Goal: Task Accomplishment & Management: Use online tool/utility

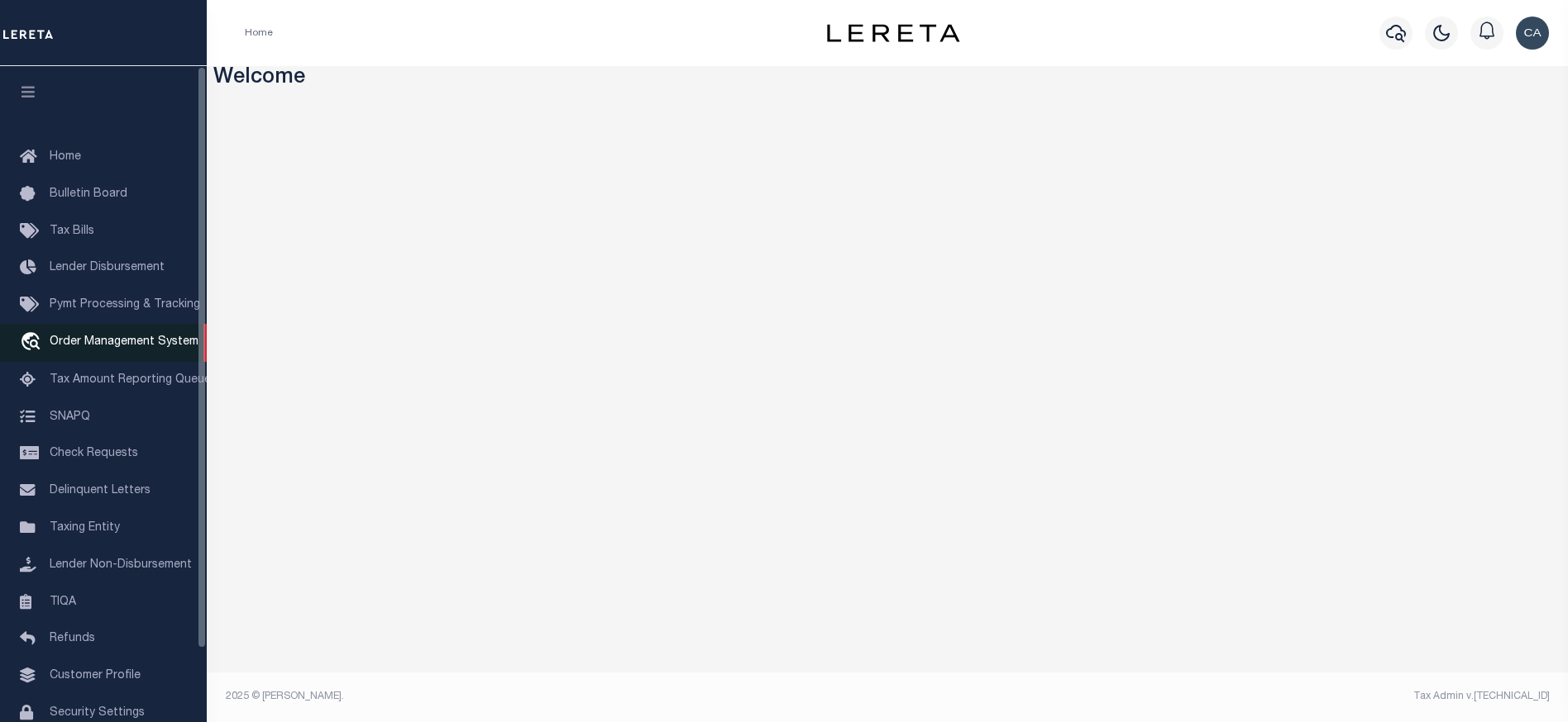
click at [105, 356] on link "travel_explore Order Management System" at bounding box center [103, 343] width 207 height 38
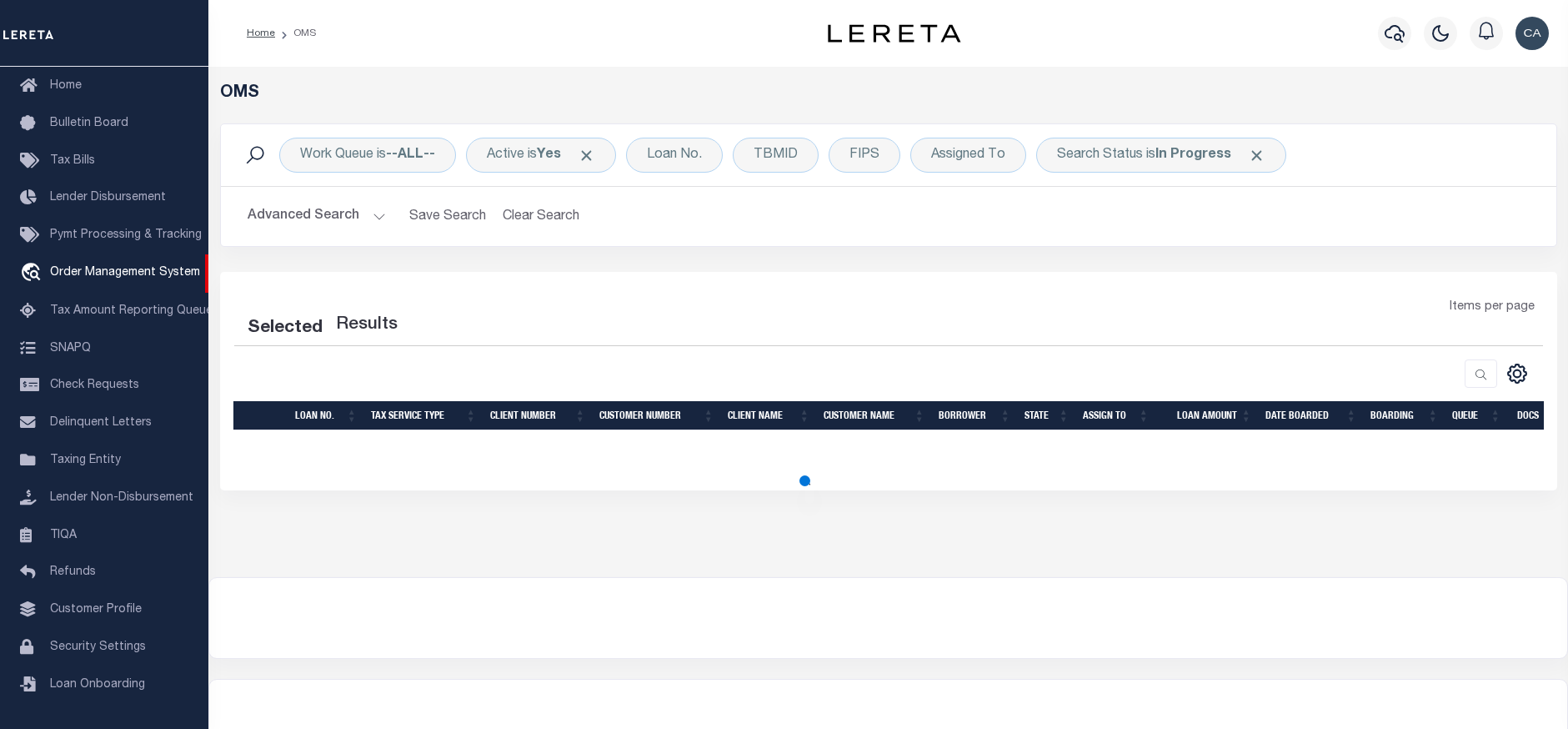
scroll to position [52, 0]
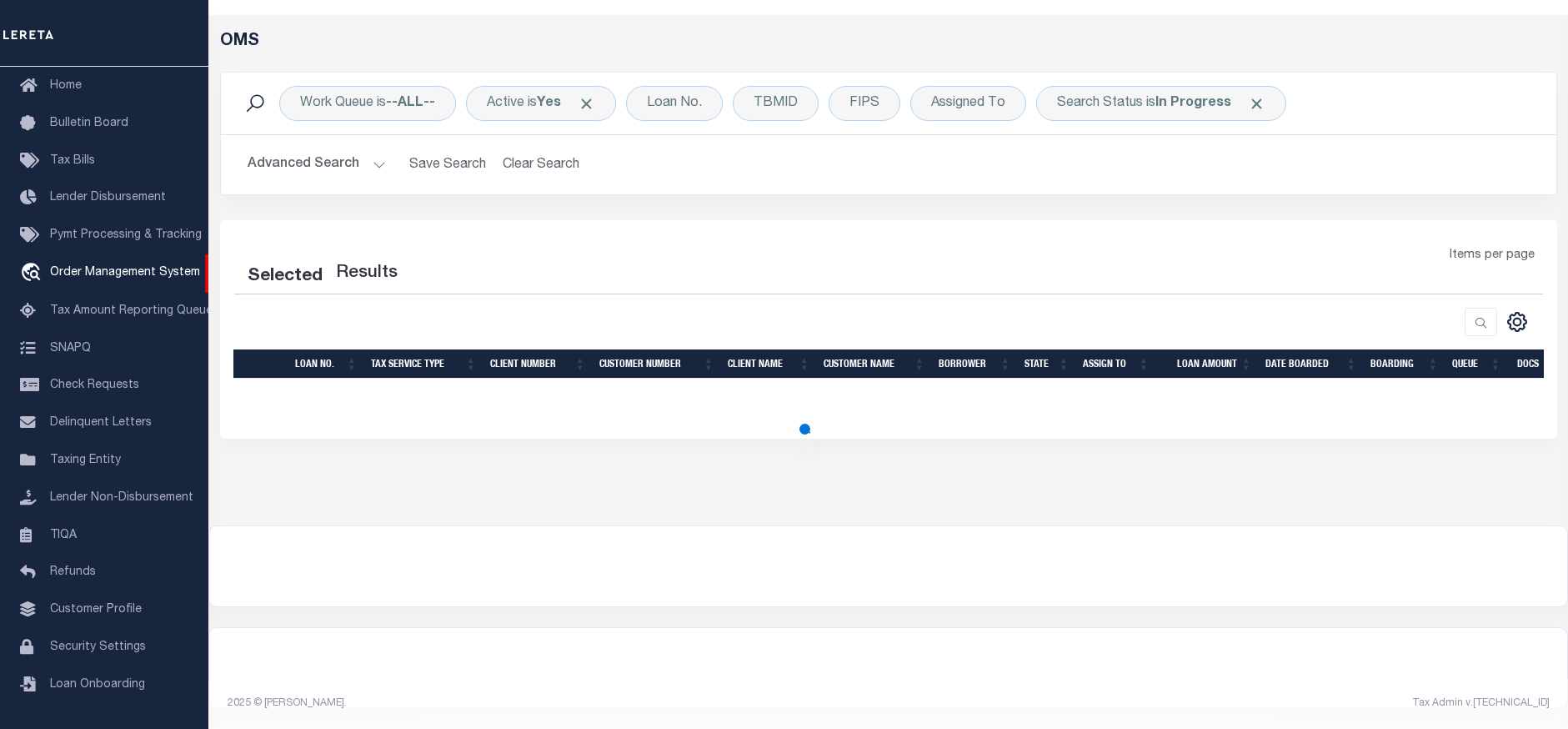
select select "200"
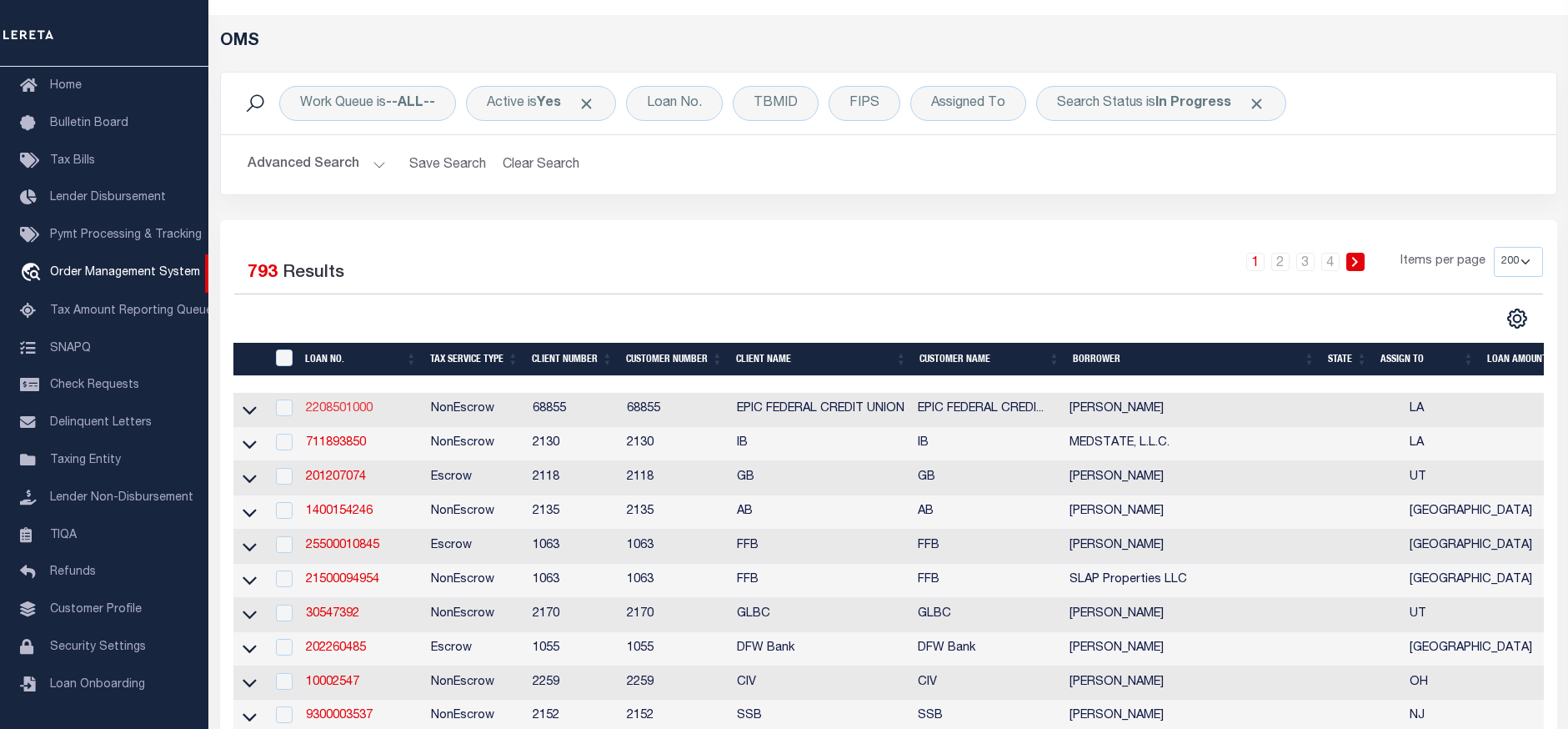
click at [361, 413] on link "2208501000" at bounding box center [339, 408] width 67 height 11
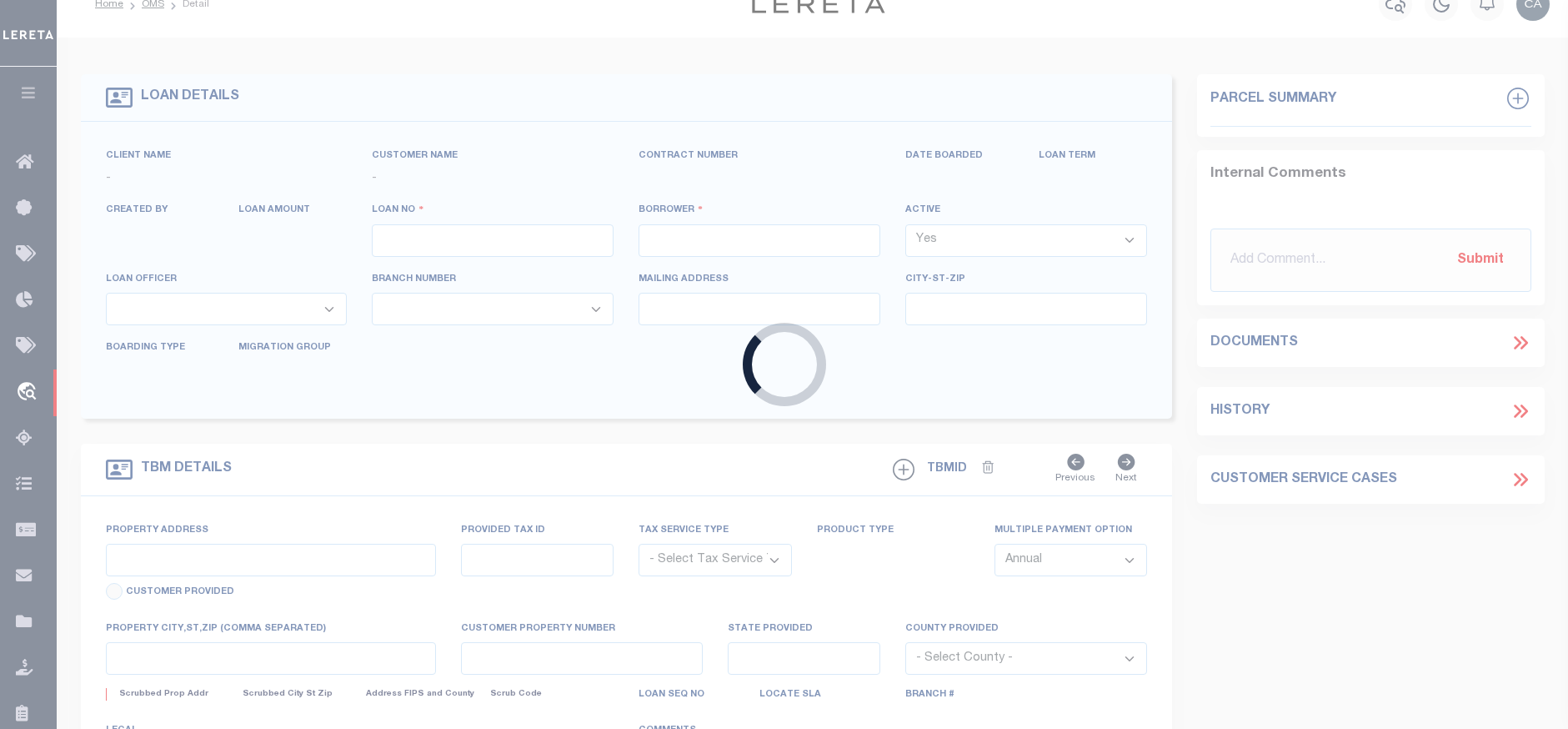
scroll to position [9, 0]
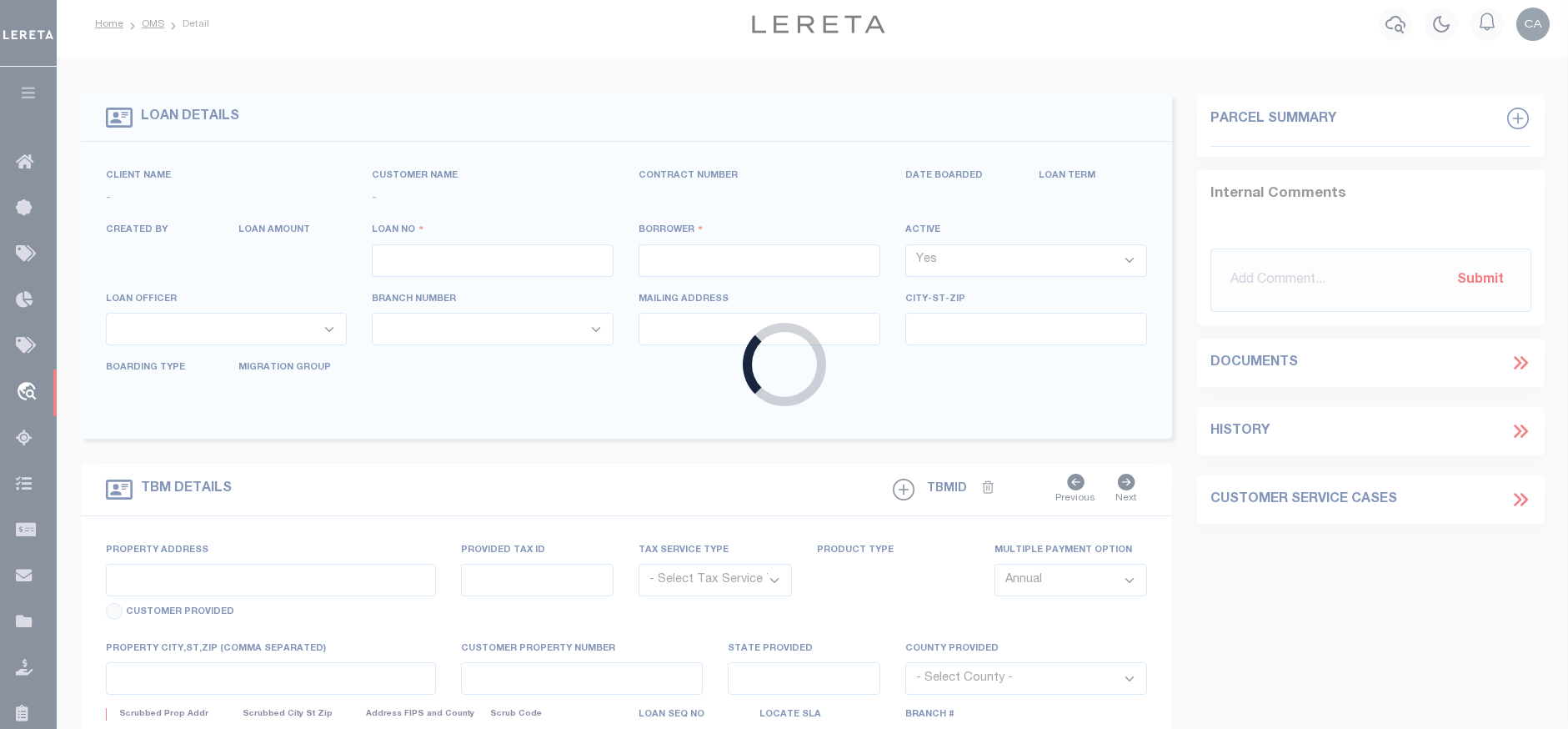
type input "2208501000"
type input "[PERSON_NAME]"
select select
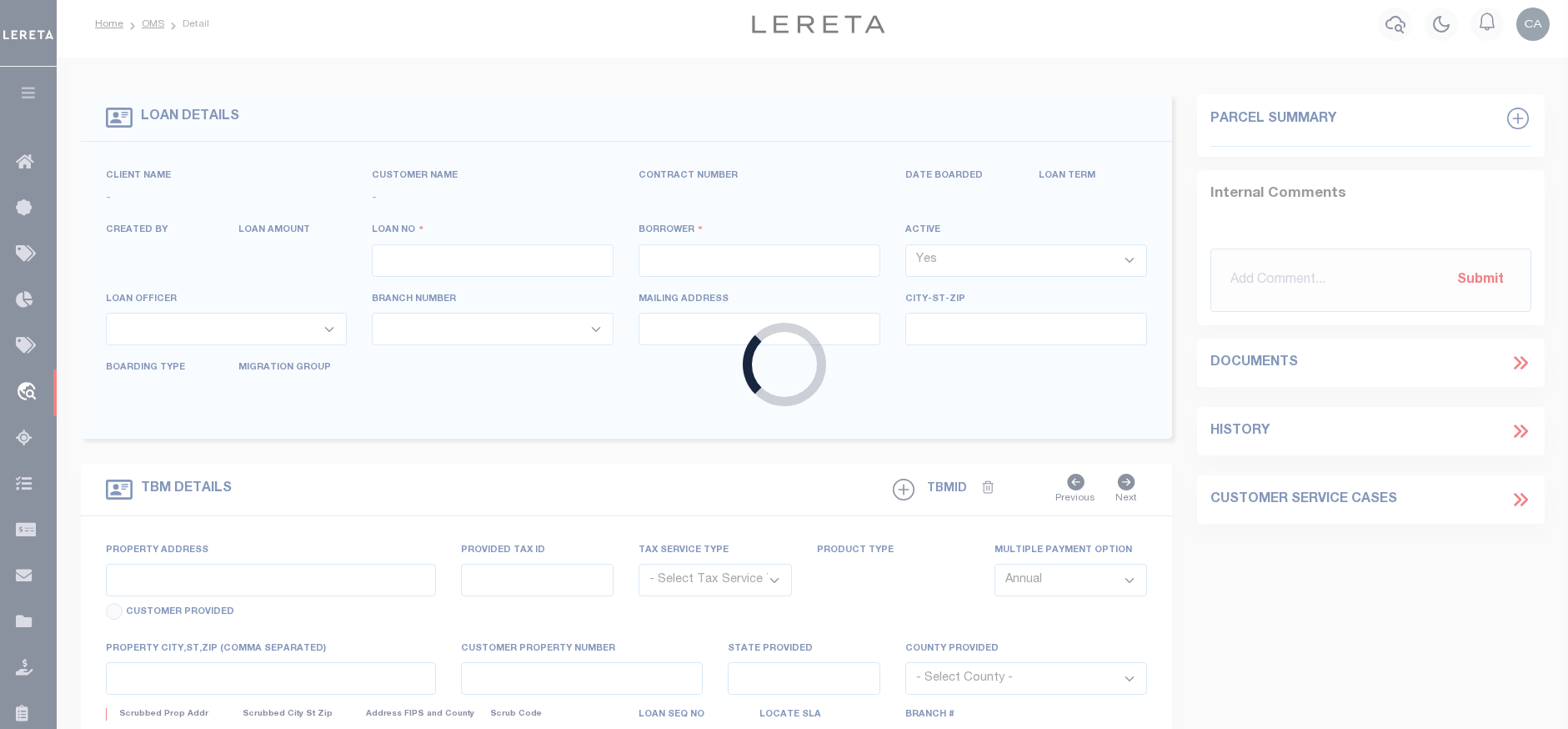
select select
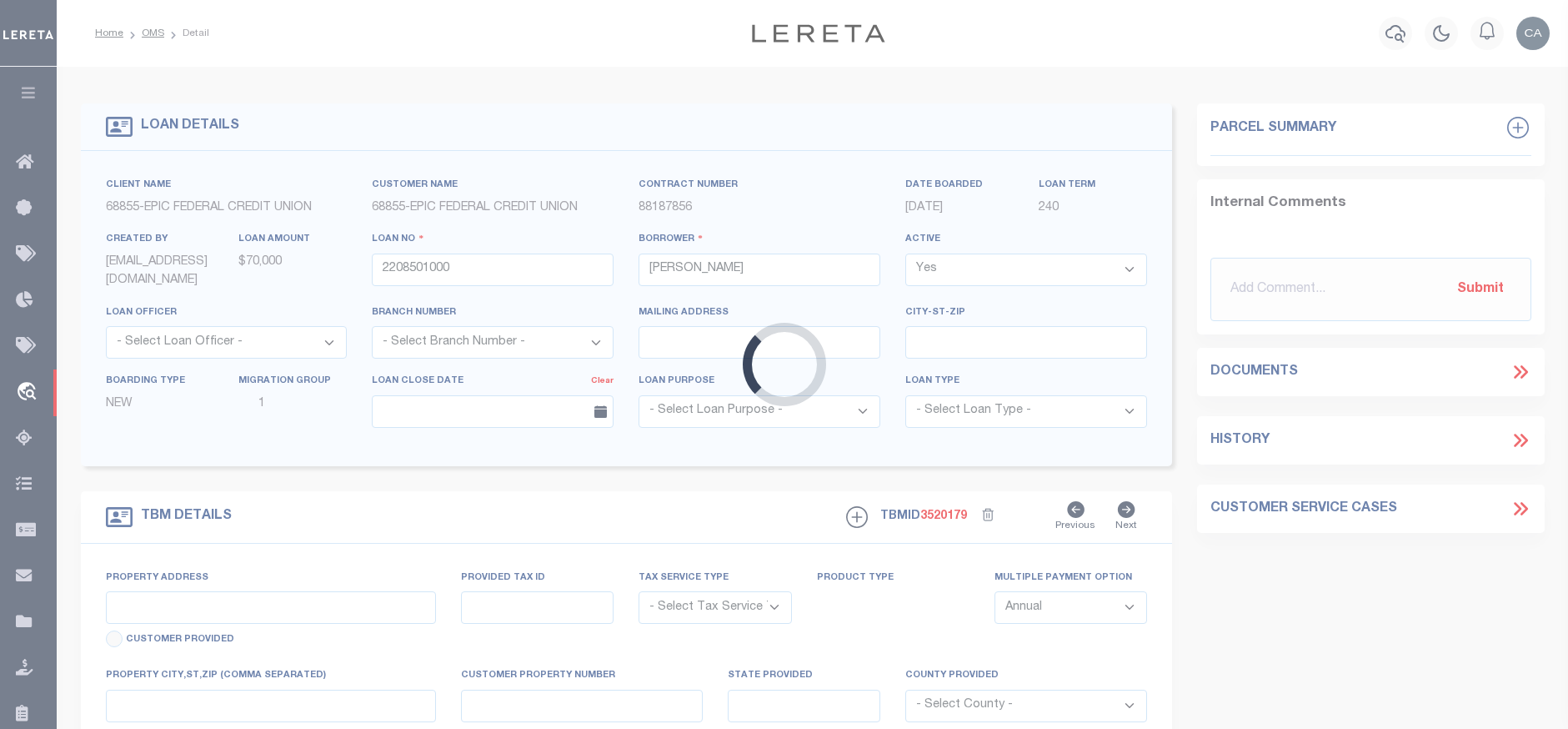
type input "[STREET_ADDRESS]"
radio input "true"
select select "NonEscrow"
select select
type input "METAIRIE LA 70005"
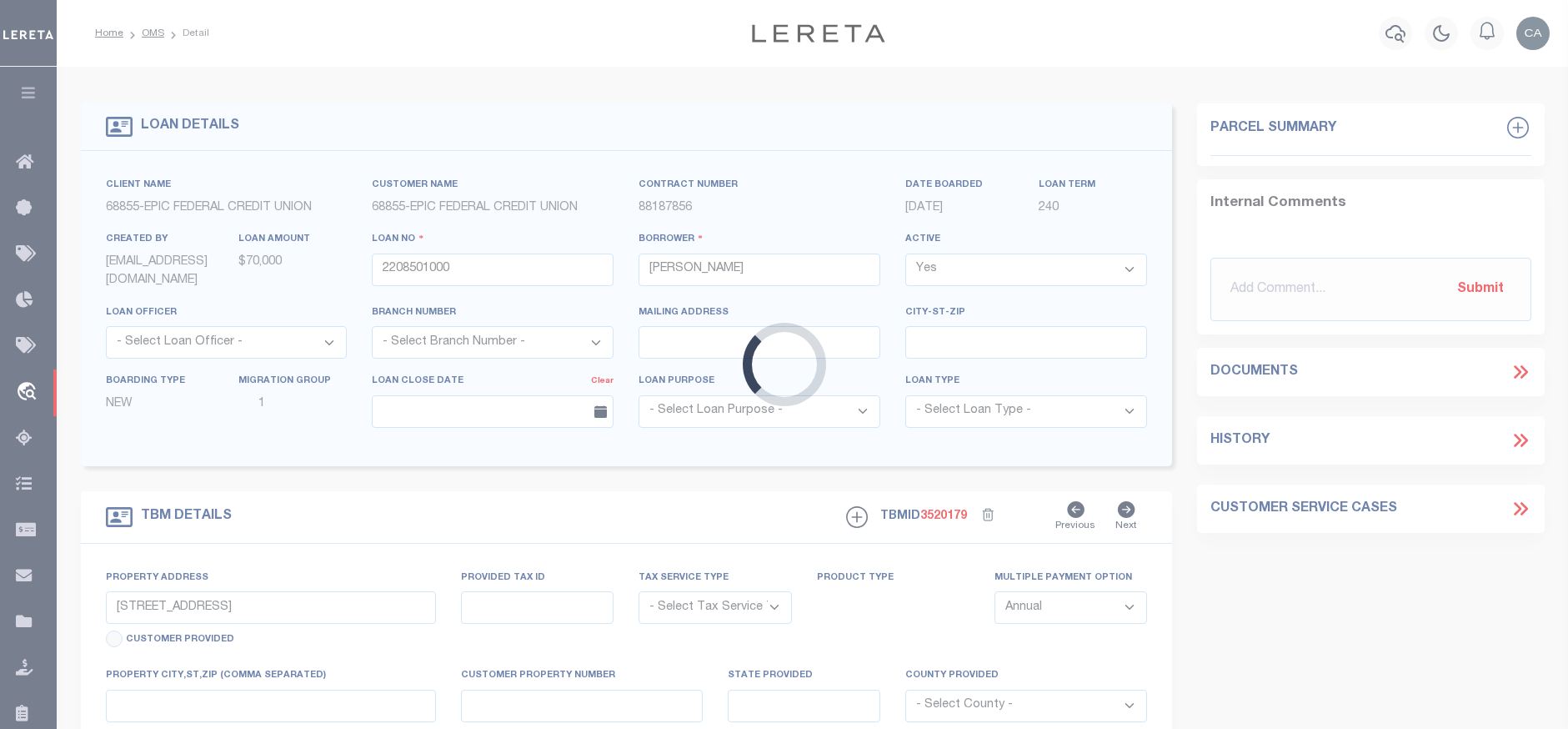
type input "2208501000"
type input "LA"
type textarea "THE EAST 1 4 OF THE NORTHWEST 1 4 OF THE SOUTHEAST 1 4 OF SECTION 31 TOWNSHIP30…"
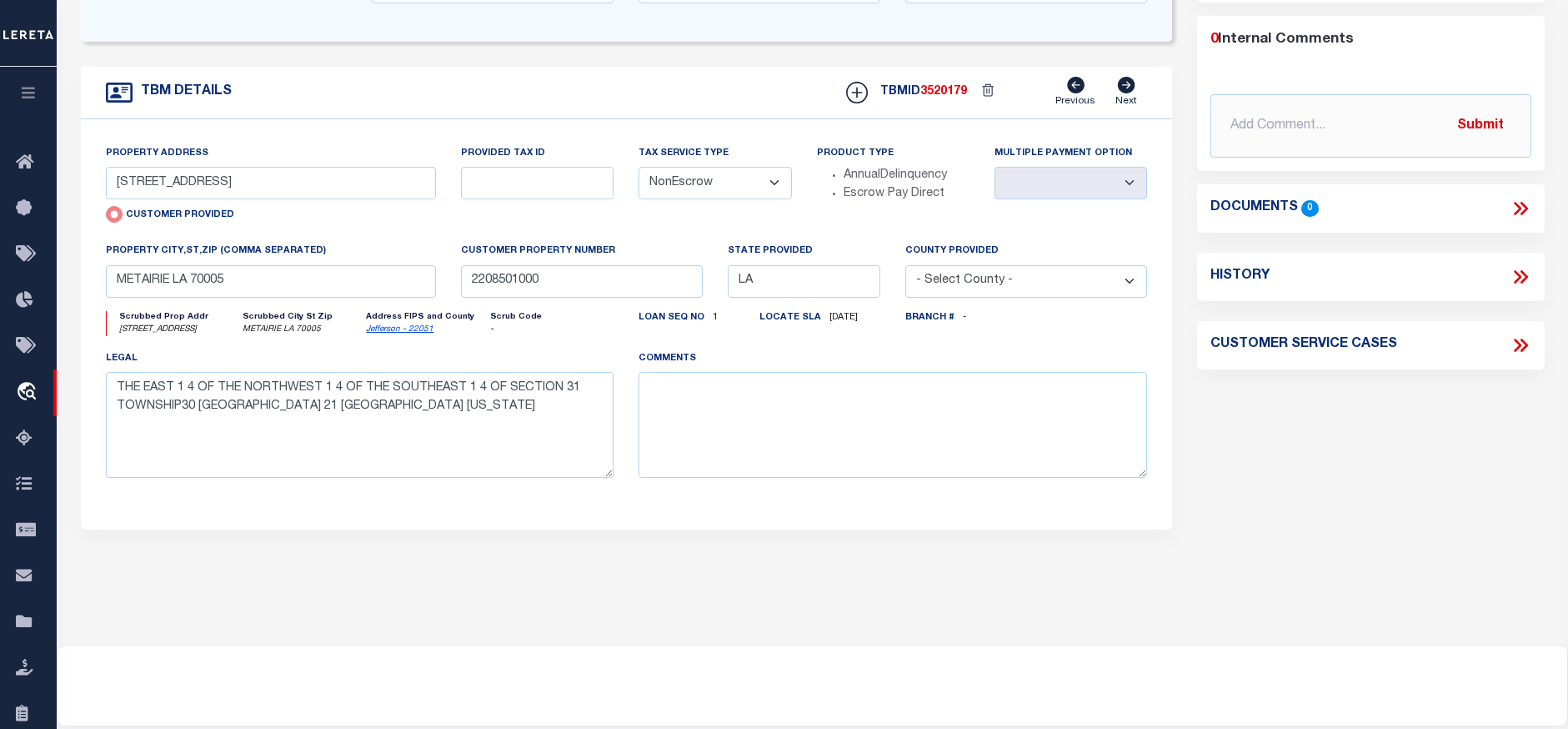
scroll to position [429, 0]
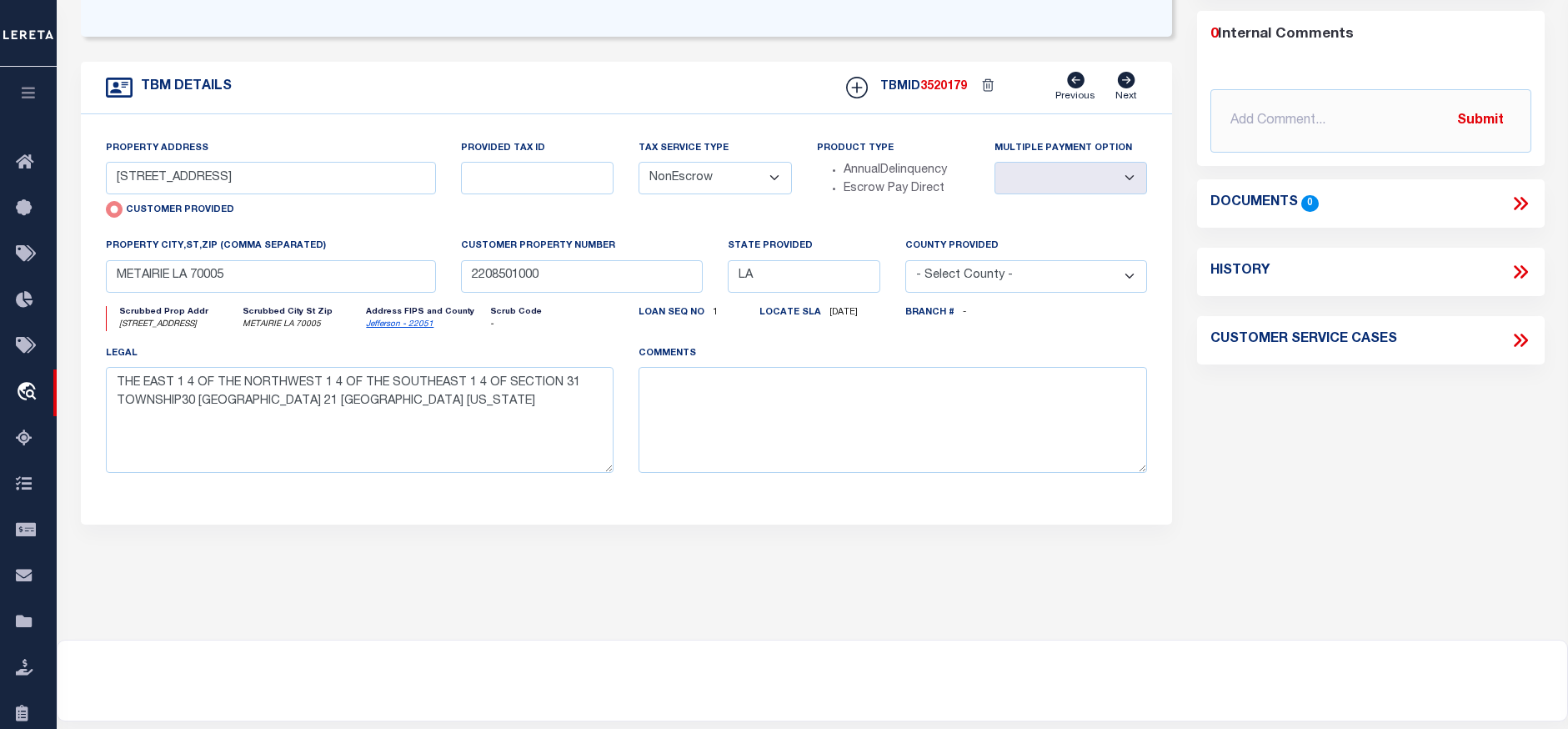
click at [1519, 205] on icon at bounding box center [1518, 203] width 8 height 13
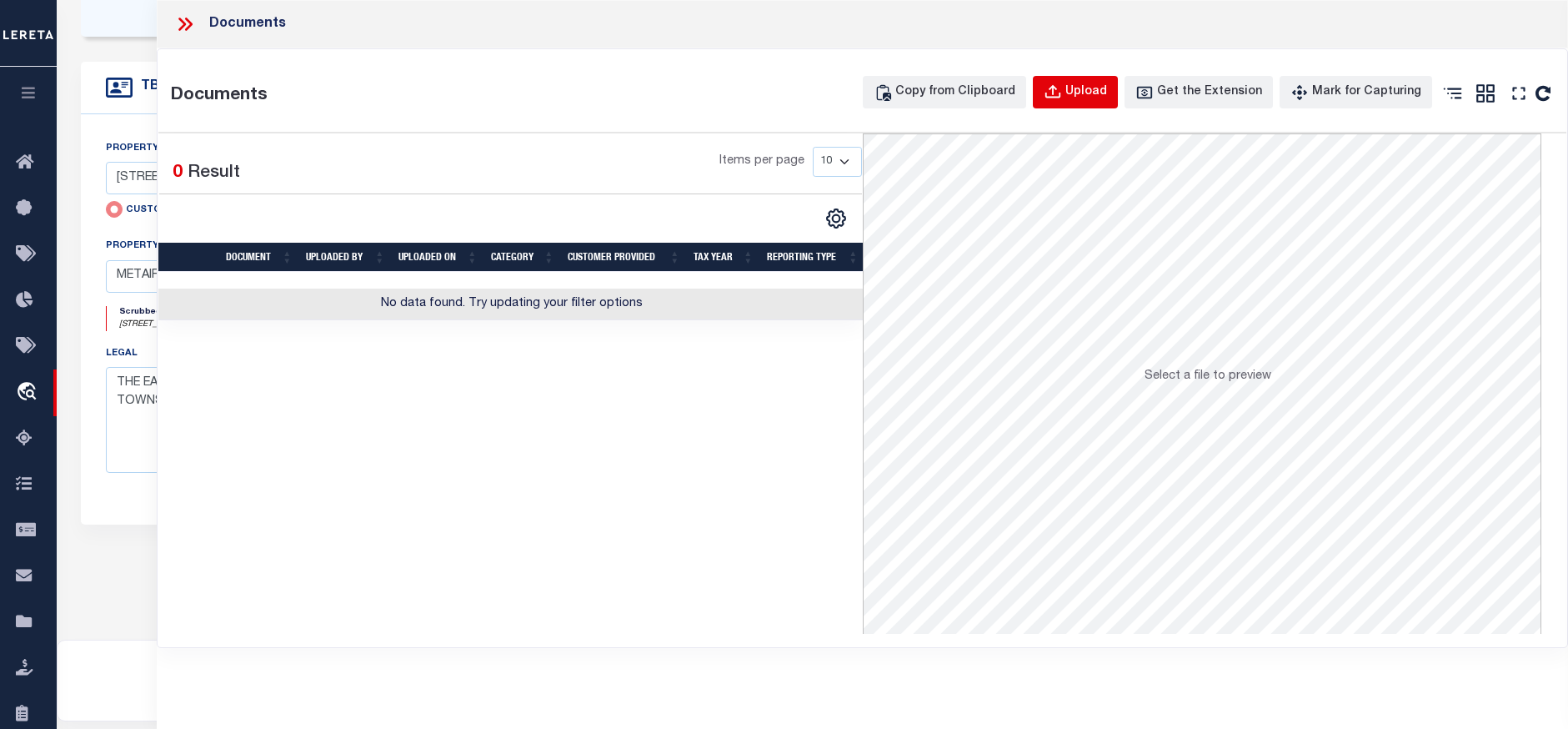
click at [1082, 101] on button "Upload" at bounding box center [1076, 92] width 85 height 33
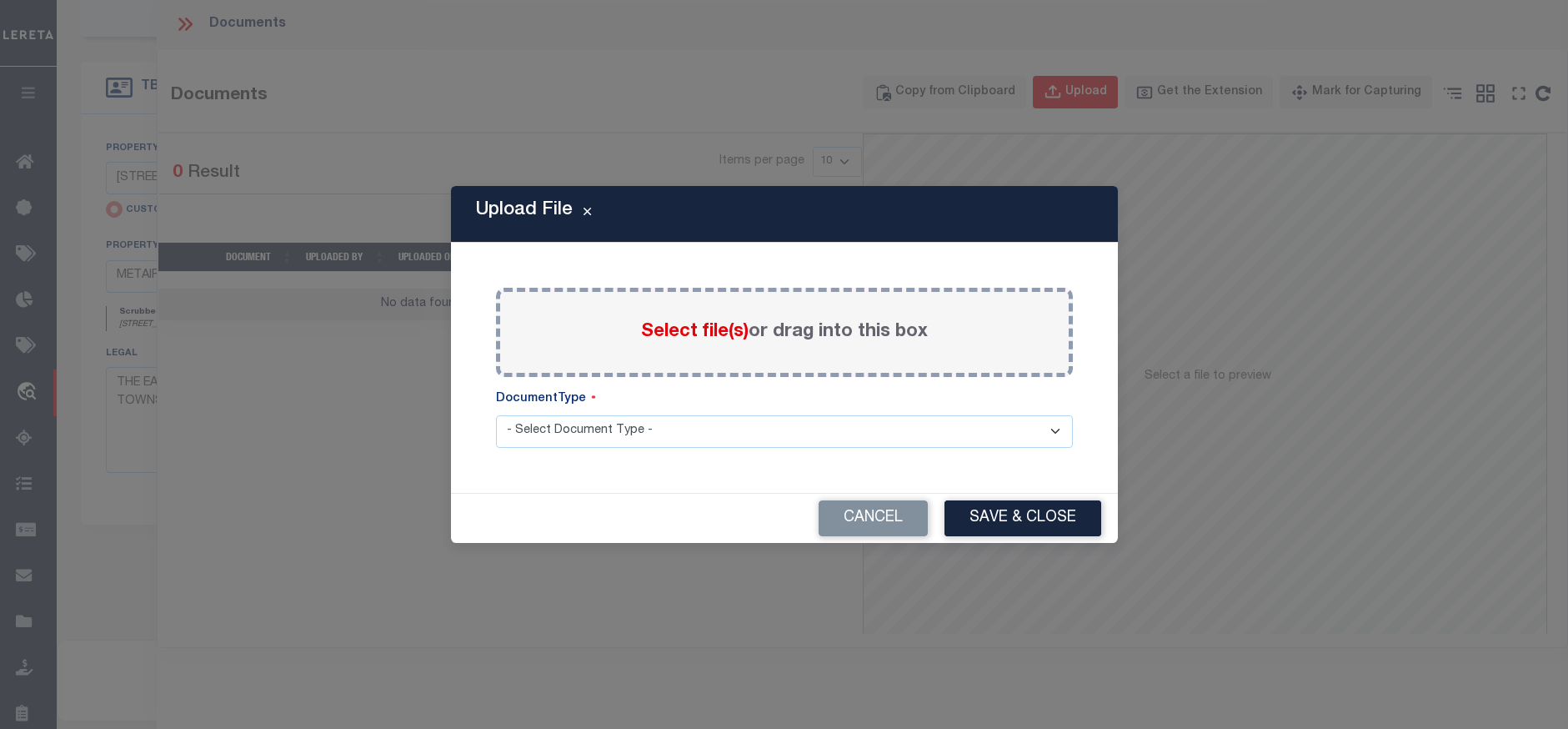
scroll to position [418, 0]
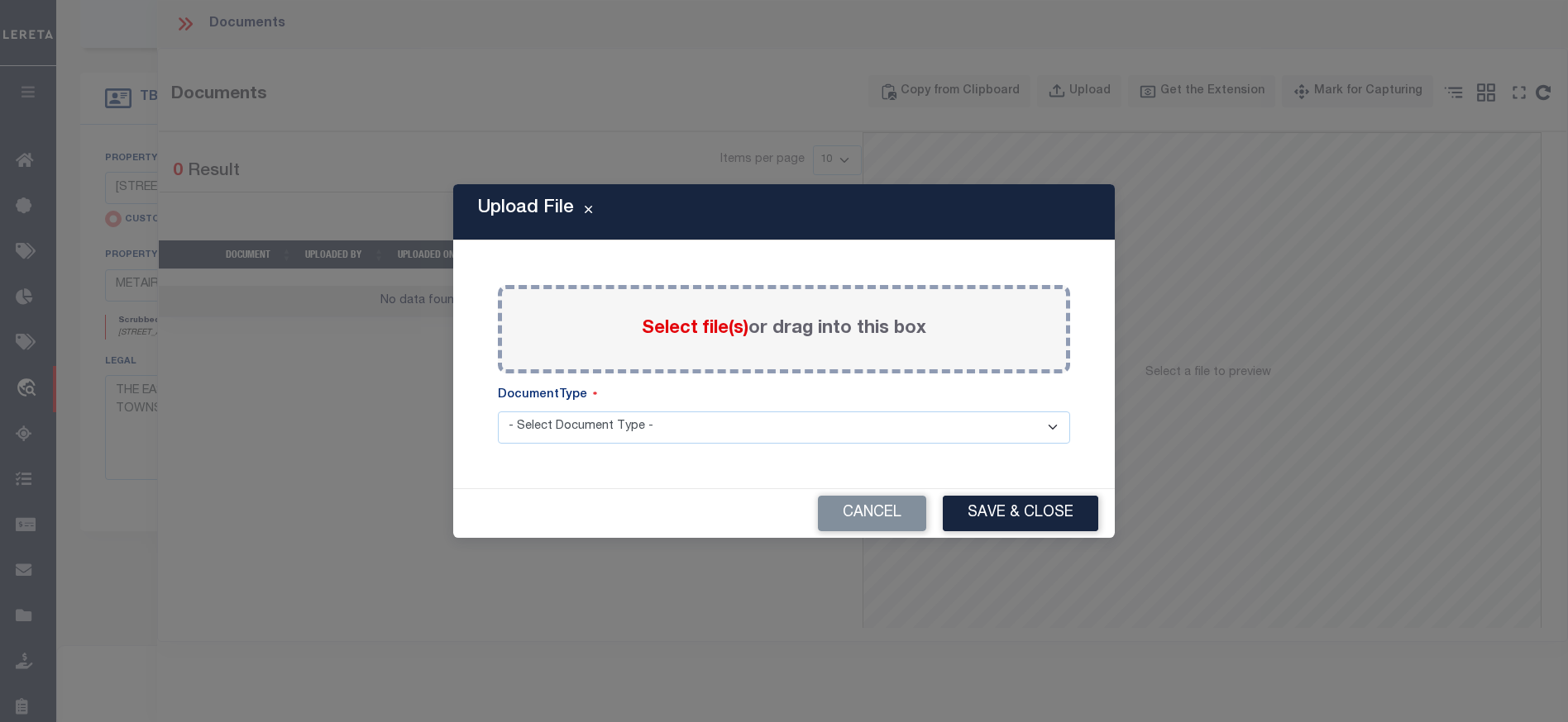
click at [678, 331] on span "Select file(s)" at bounding box center [695, 328] width 107 height 18
click at [0, 0] on input "Select file(s) or drag into this box" at bounding box center [0, 0] width 0 height 0
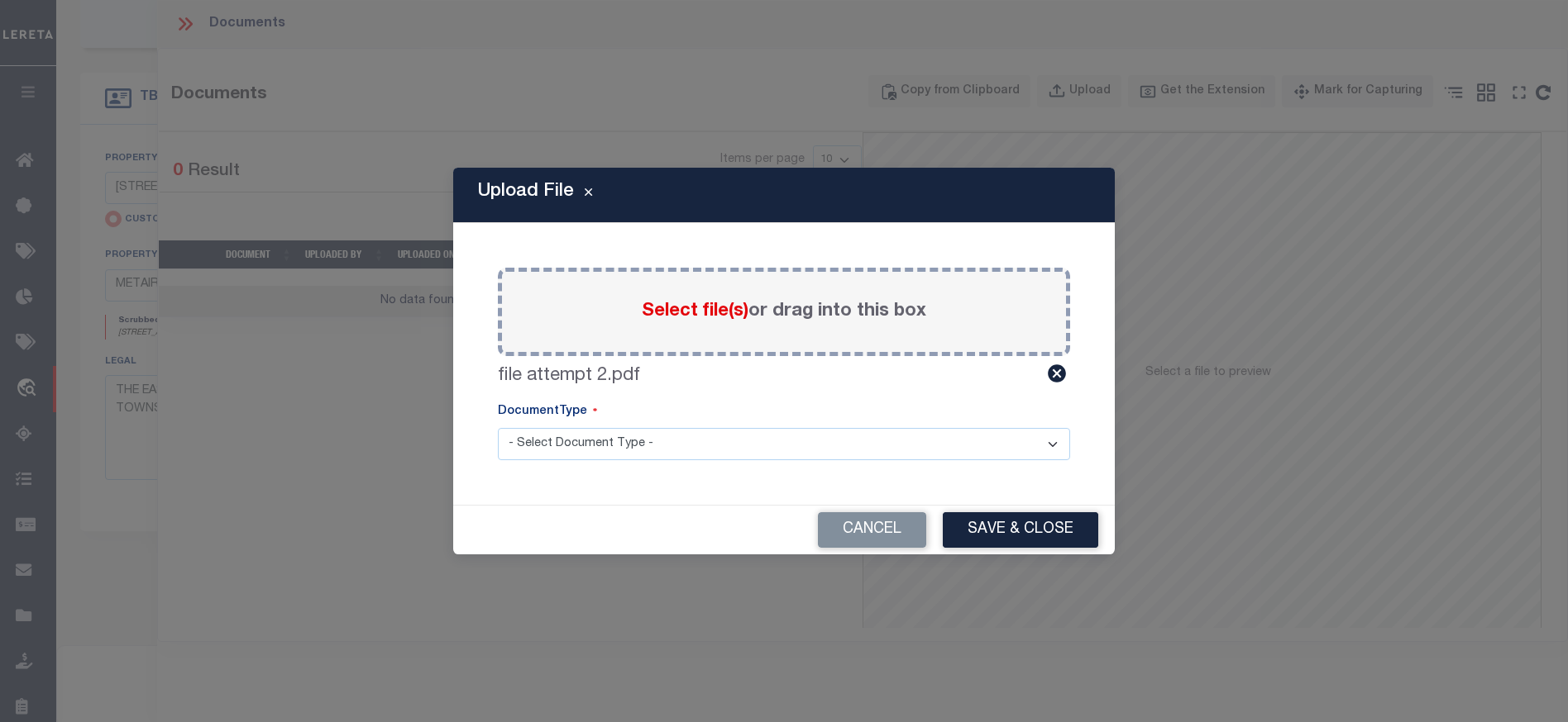
click at [900, 448] on select "- Select Document Type - Tax Service Documents" at bounding box center [784, 444] width 572 height 32
select select "TAX"
click at [498, 428] on select "- Select Document Type - Tax Service Documents" at bounding box center [784, 444] width 572 height 32
click at [957, 532] on button "Save & Close" at bounding box center [1020, 530] width 155 height 36
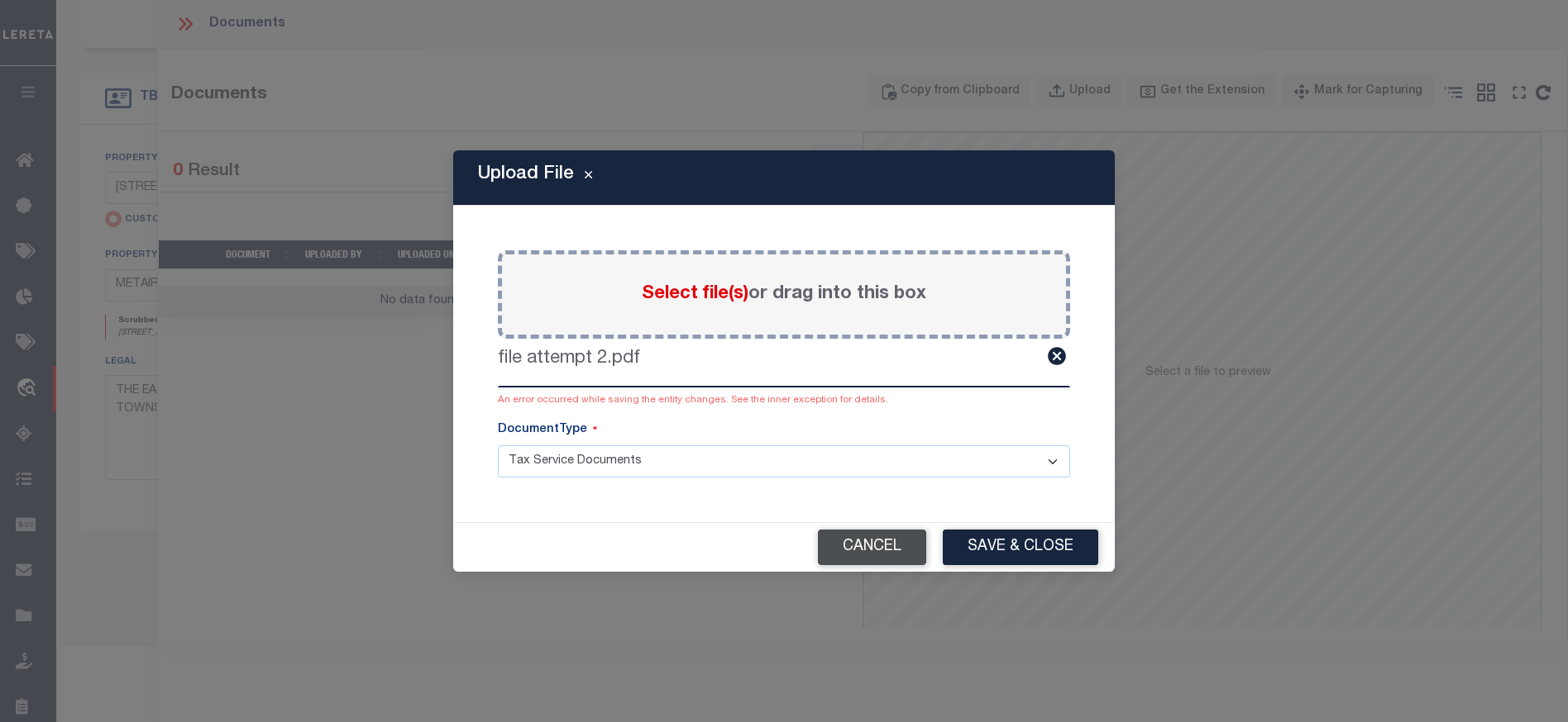
click at [883, 534] on button "Cancel" at bounding box center [872, 547] width 108 height 36
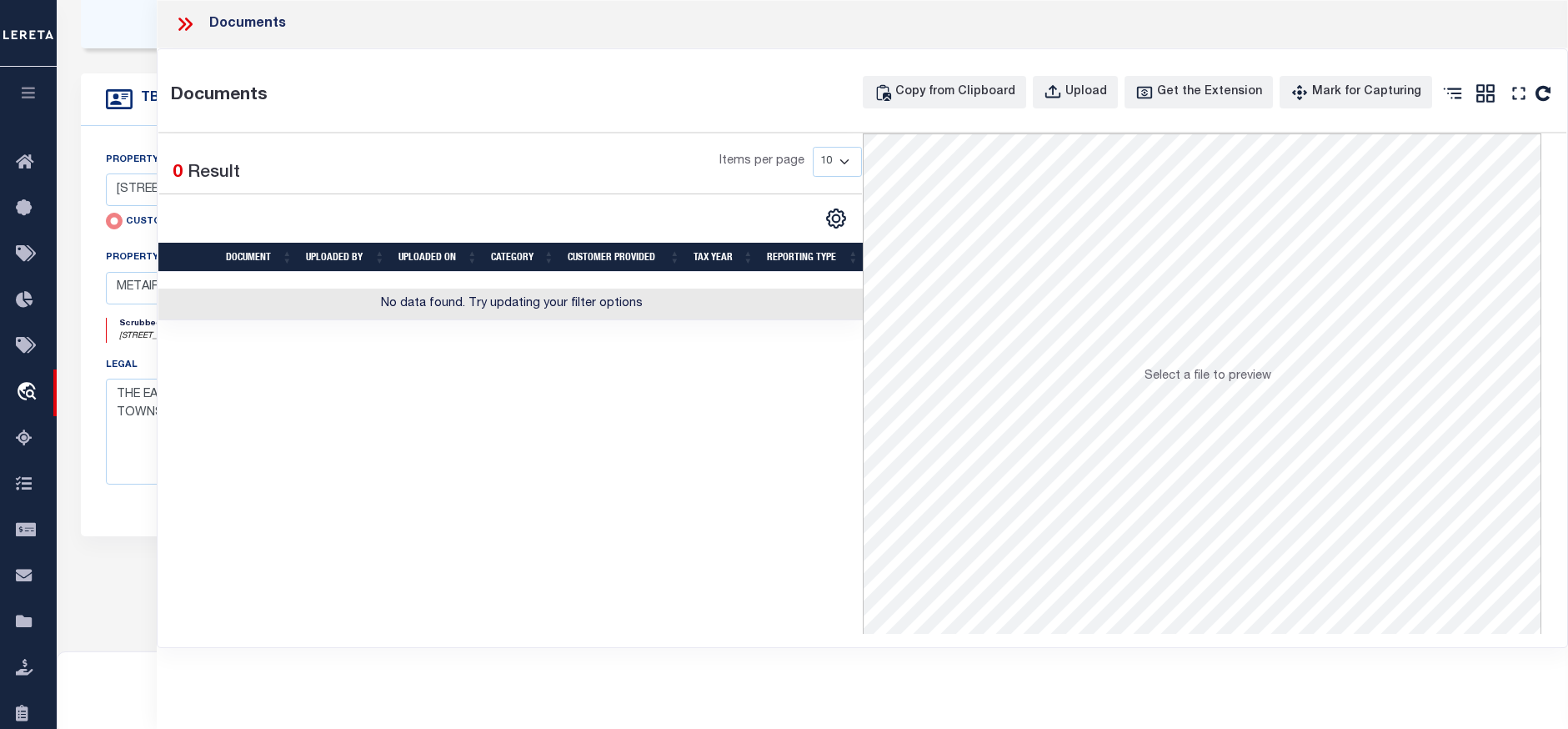
click at [184, 24] on icon at bounding box center [182, 24] width 8 height 13
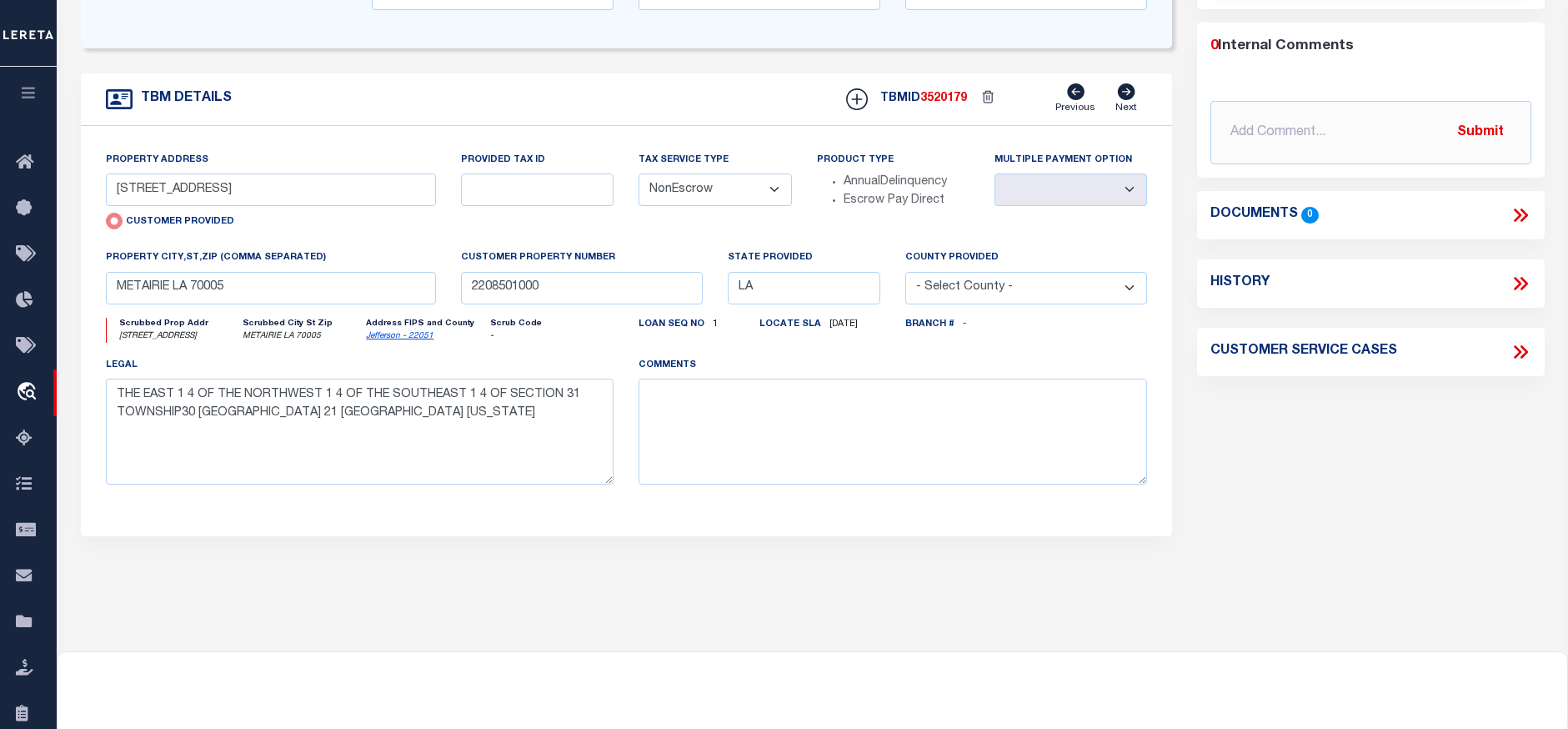
scroll to position [0, 0]
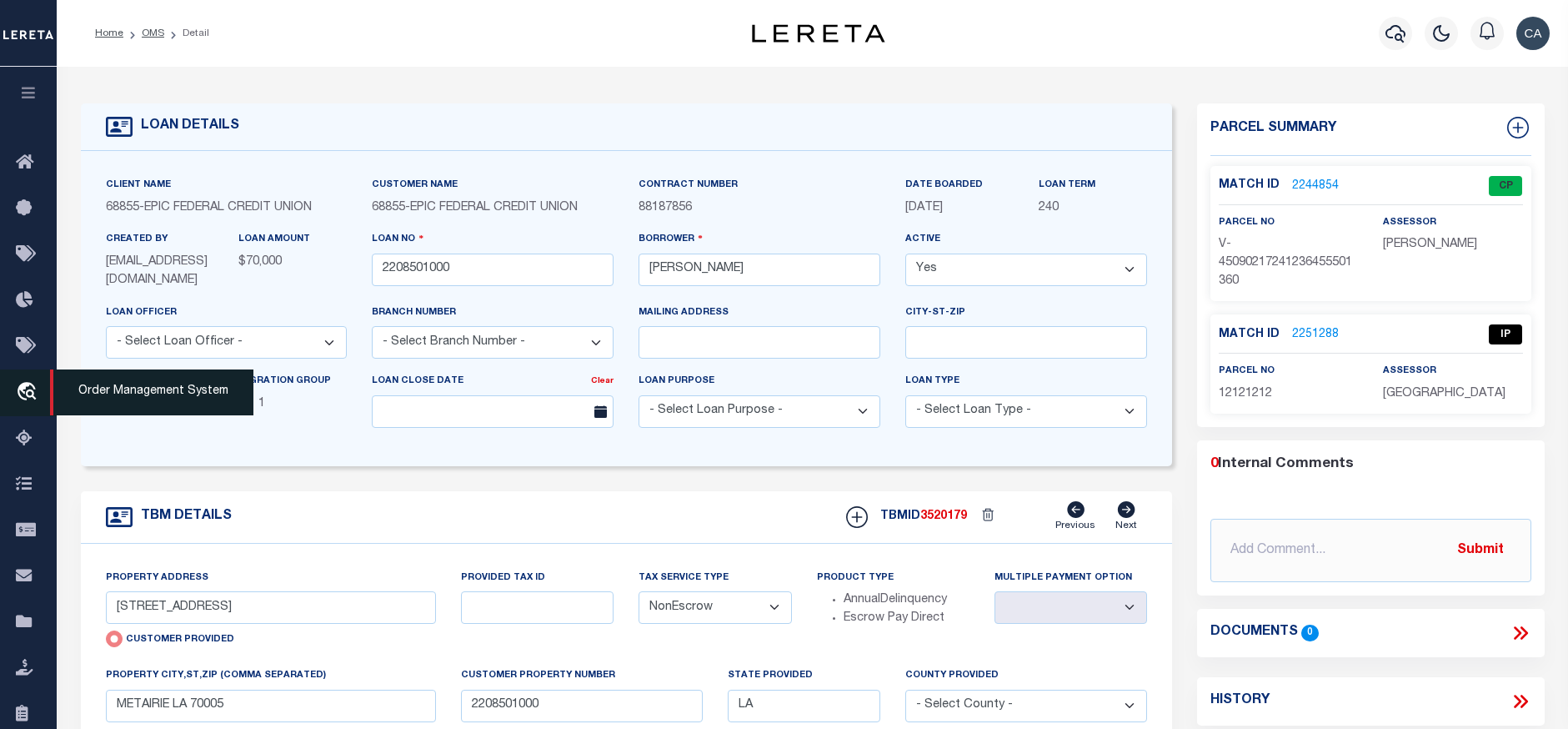
click at [26, 398] on icon "travel_explore" at bounding box center [29, 393] width 26 height 22
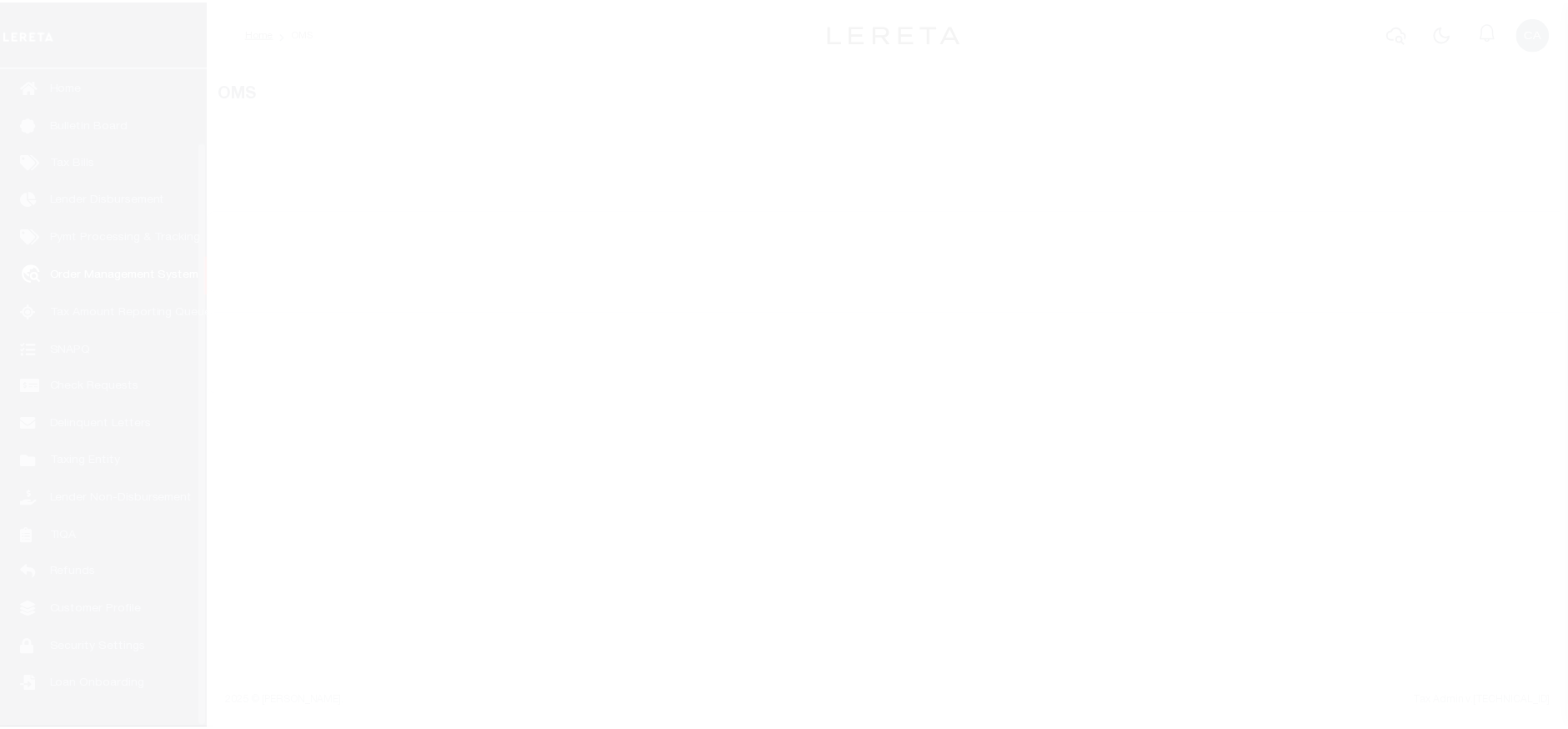
scroll to position [84, 0]
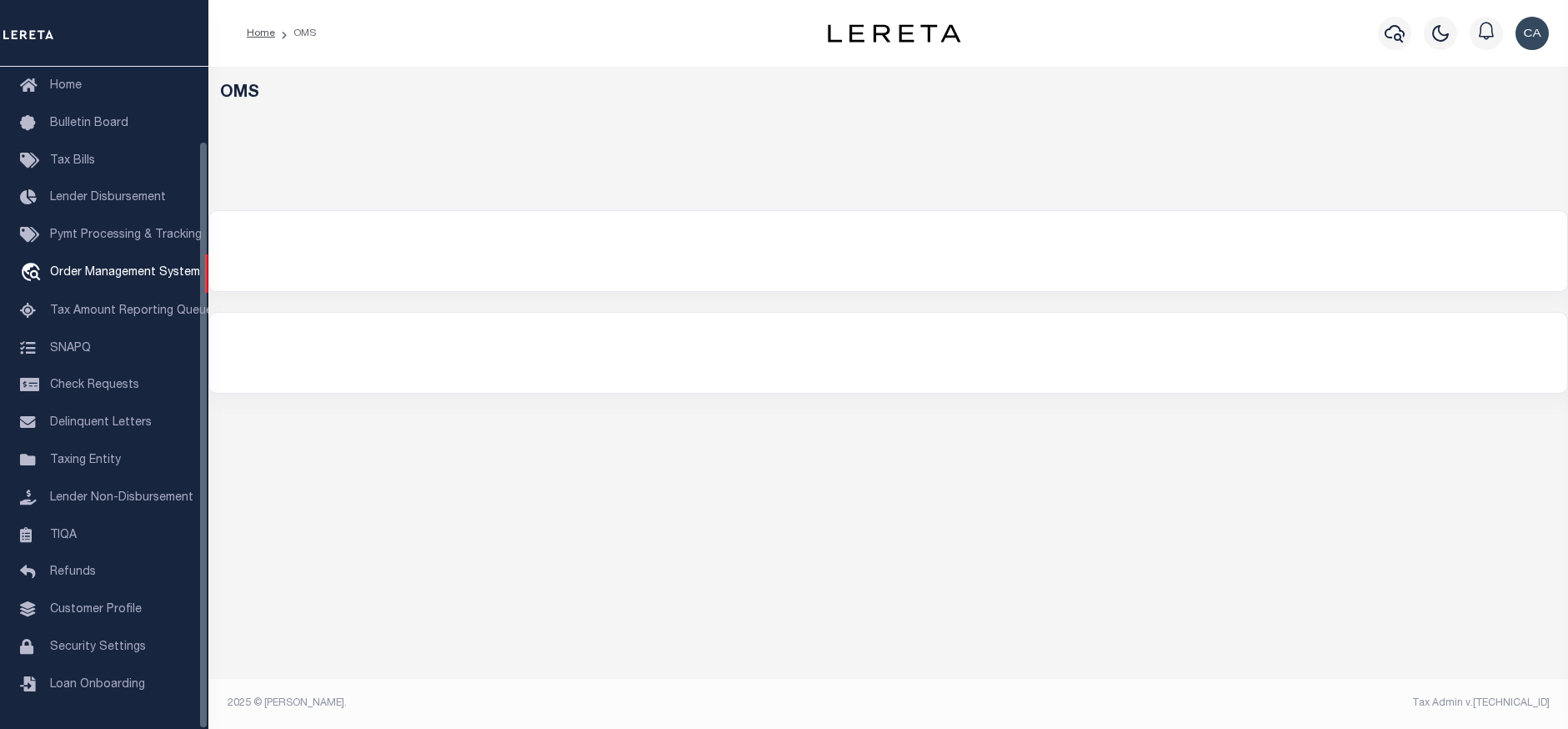
select select "200"
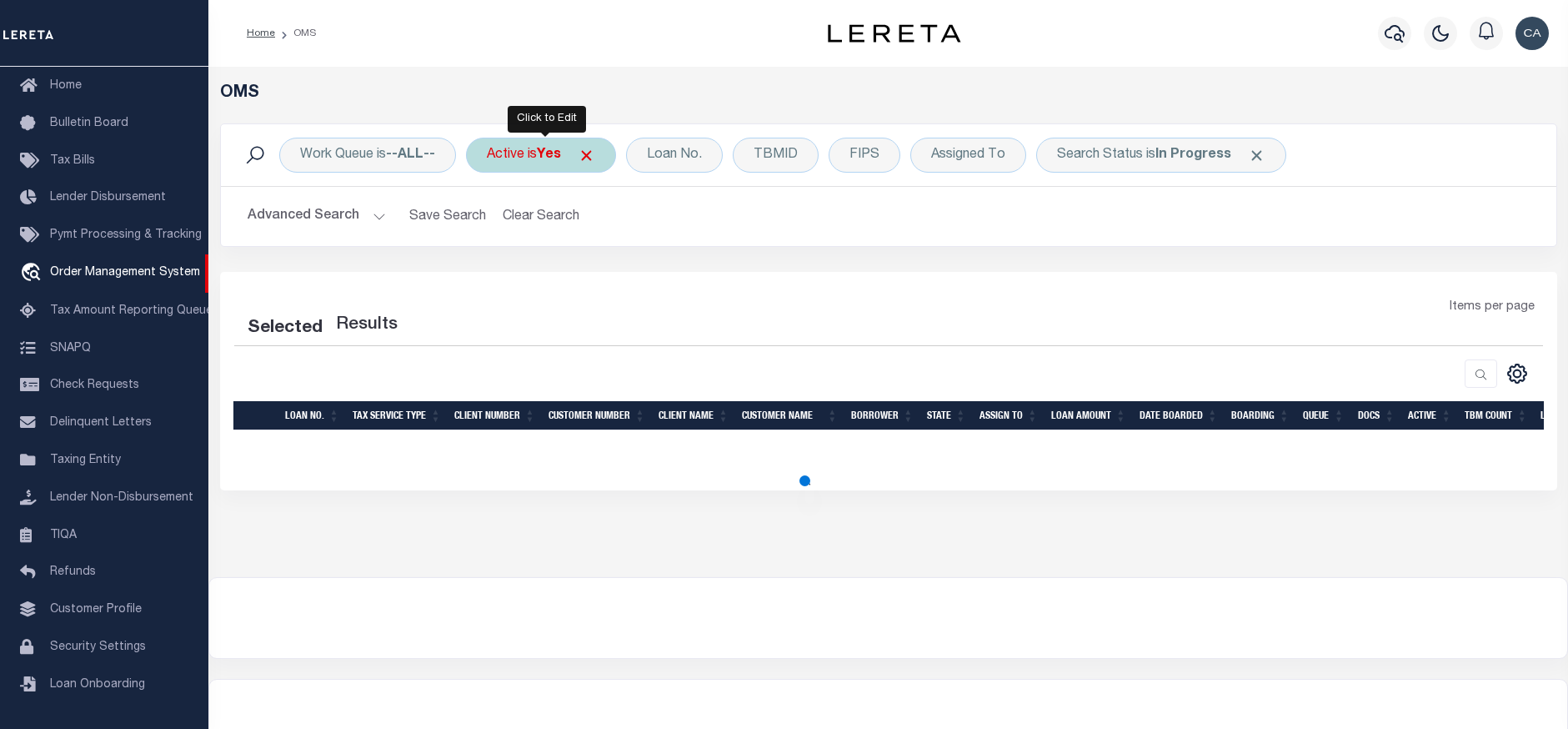
click at [595, 156] on span at bounding box center [587, 156] width 18 height 18
select select "200"
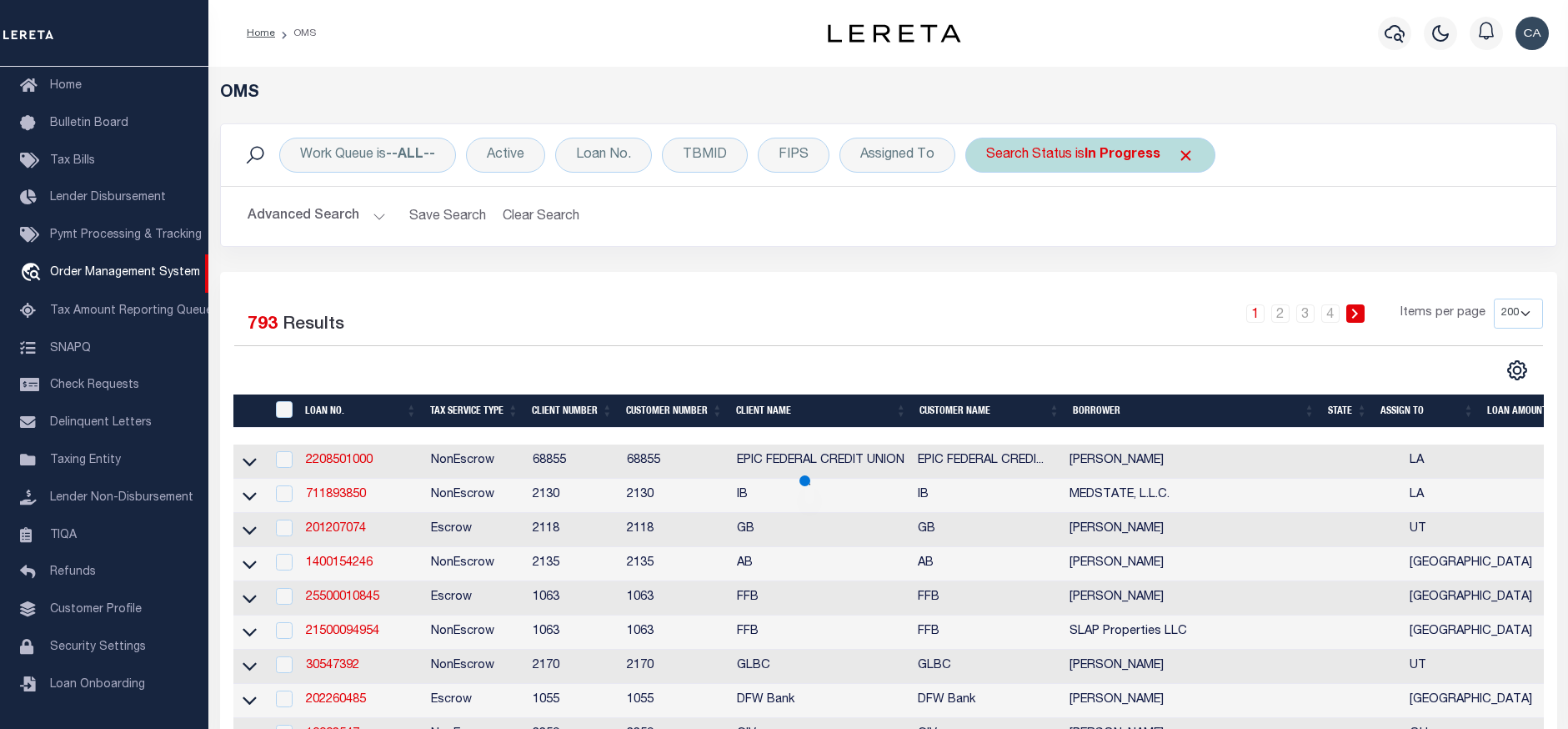
click at [1181, 155] on span "Click to Remove" at bounding box center [1187, 156] width 18 height 18
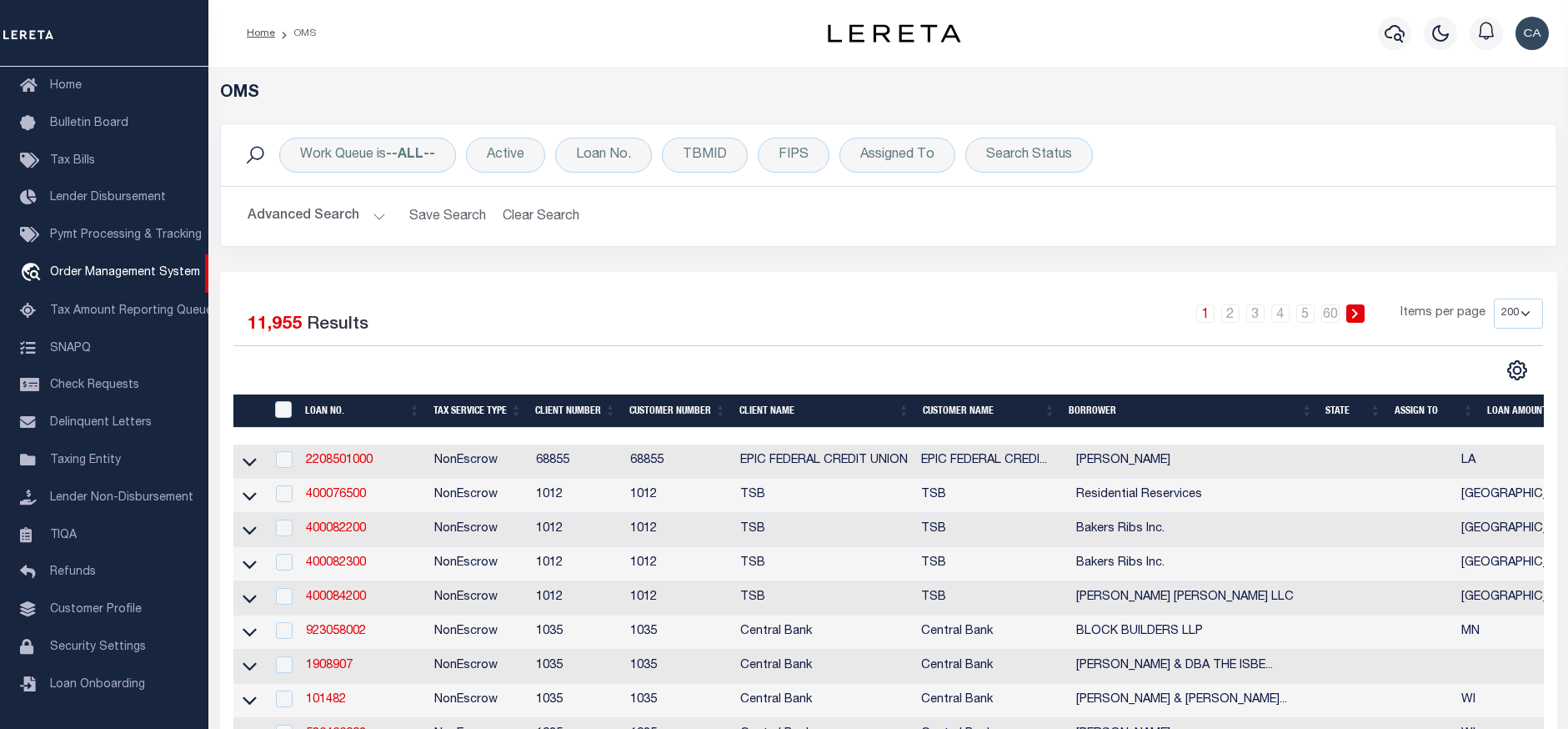
click at [343, 207] on button "Advanced Search" at bounding box center [316, 216] width 138 height 33
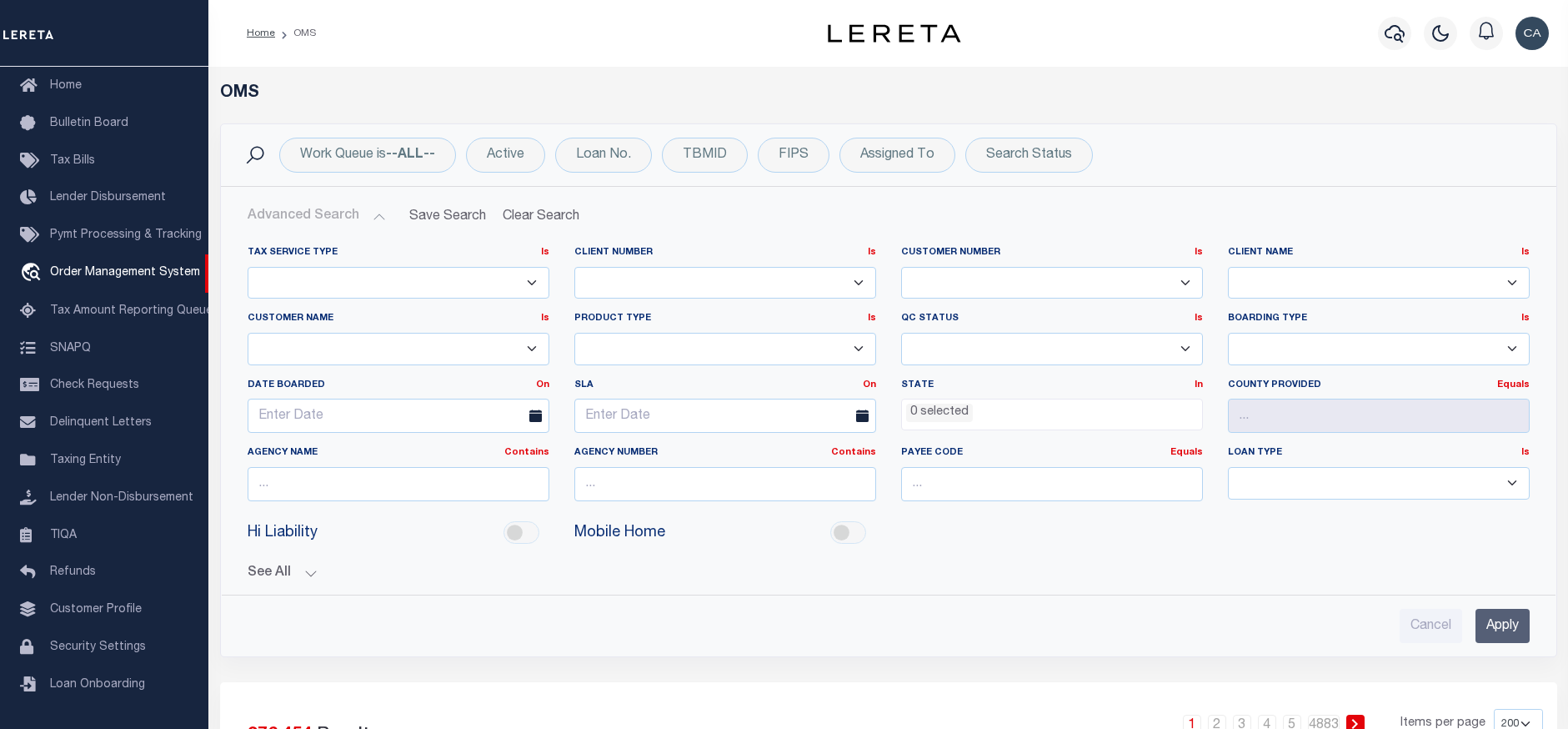
click at [465, 347] on select "78796 AB ABGGL ABL Accumatch - Refunds ACM CGS IV-B-B LN LLC ACM CGS IV-B-B RE …" at bounding box center [398, 349] width 302 height 33
click at [715, 363] on select "Escrow PayBack Escrow Pay Direct Annual Delinquency DTRACK" at bounding box center [725, 349] width 302 height 33
click at [682, 285] on select "1011 1012 1013 1014 101814 101862 1019 1042 1049 1052 1053 1055 1058 1061 1063 …" at bounding box center [725, 283] width 302 height 33
select select "2124"
click at [574, 267] on select "1011 1012 1013 1014 101814 101862 1019 1042 1049 1052 1053 1055 1058 1061 1063 …" at bounding box center [725, 283] width 302 height 33
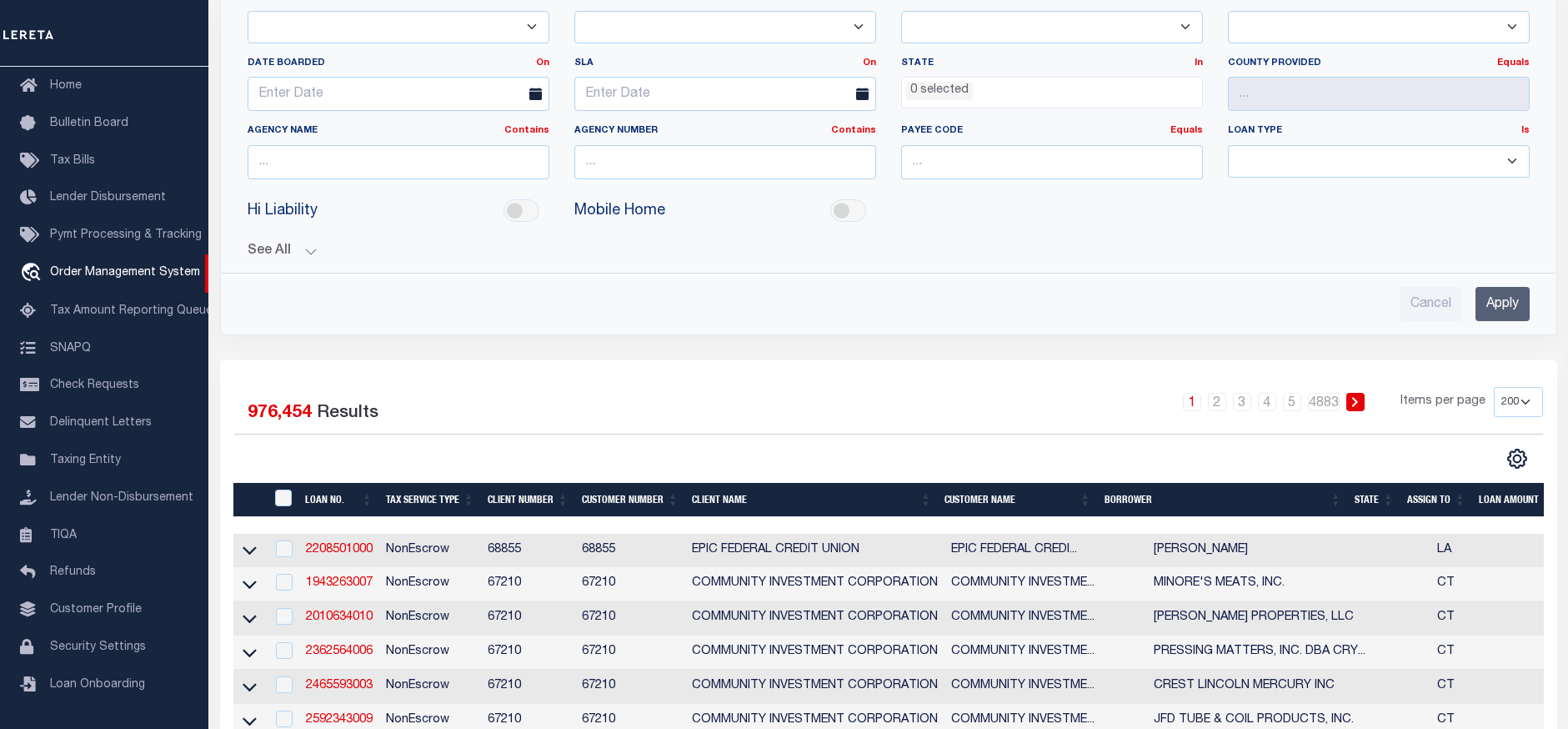
scroll to position [450, 0]
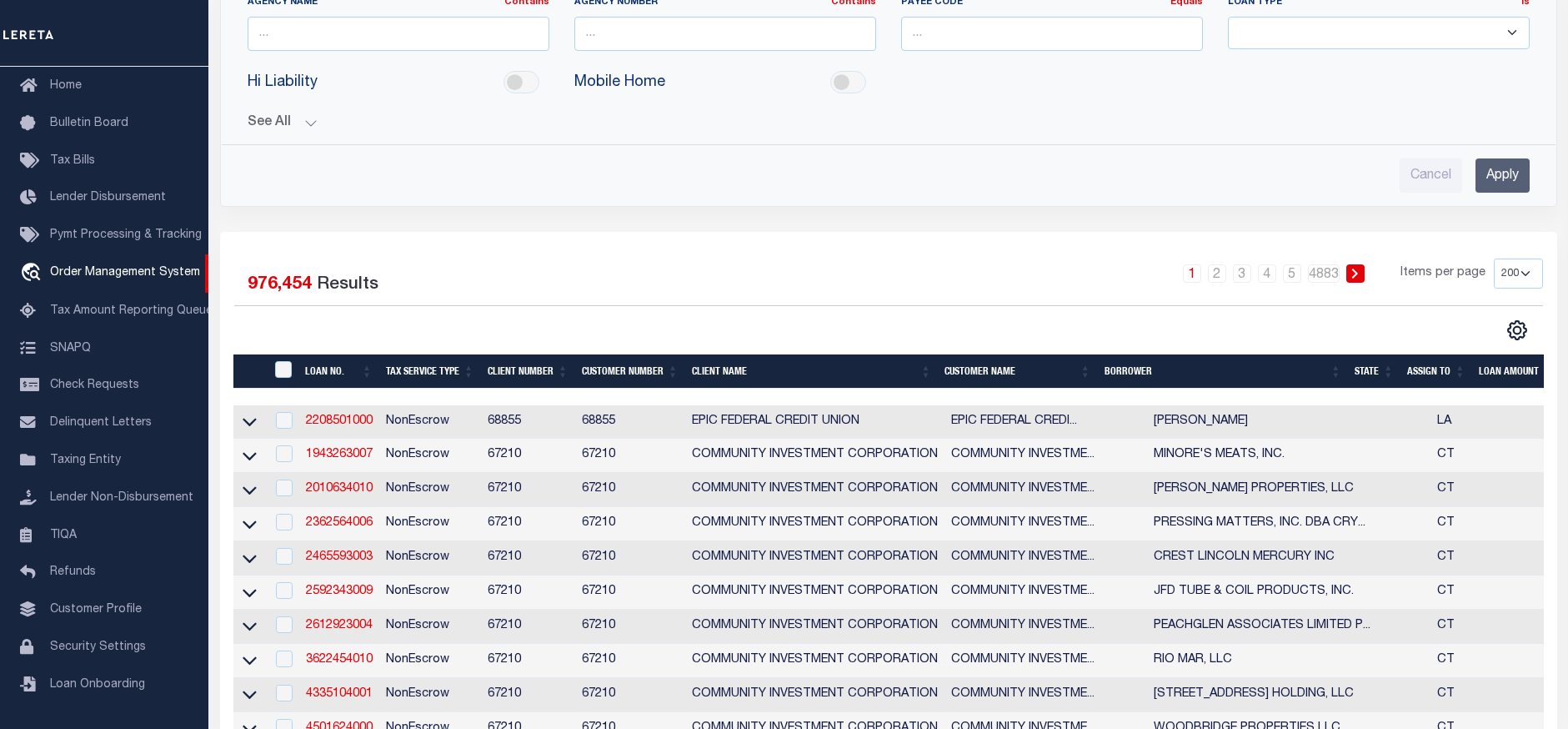
click at [1498, 173] on input "Apply" at bounding box center [1503, 175] width 55 height 34
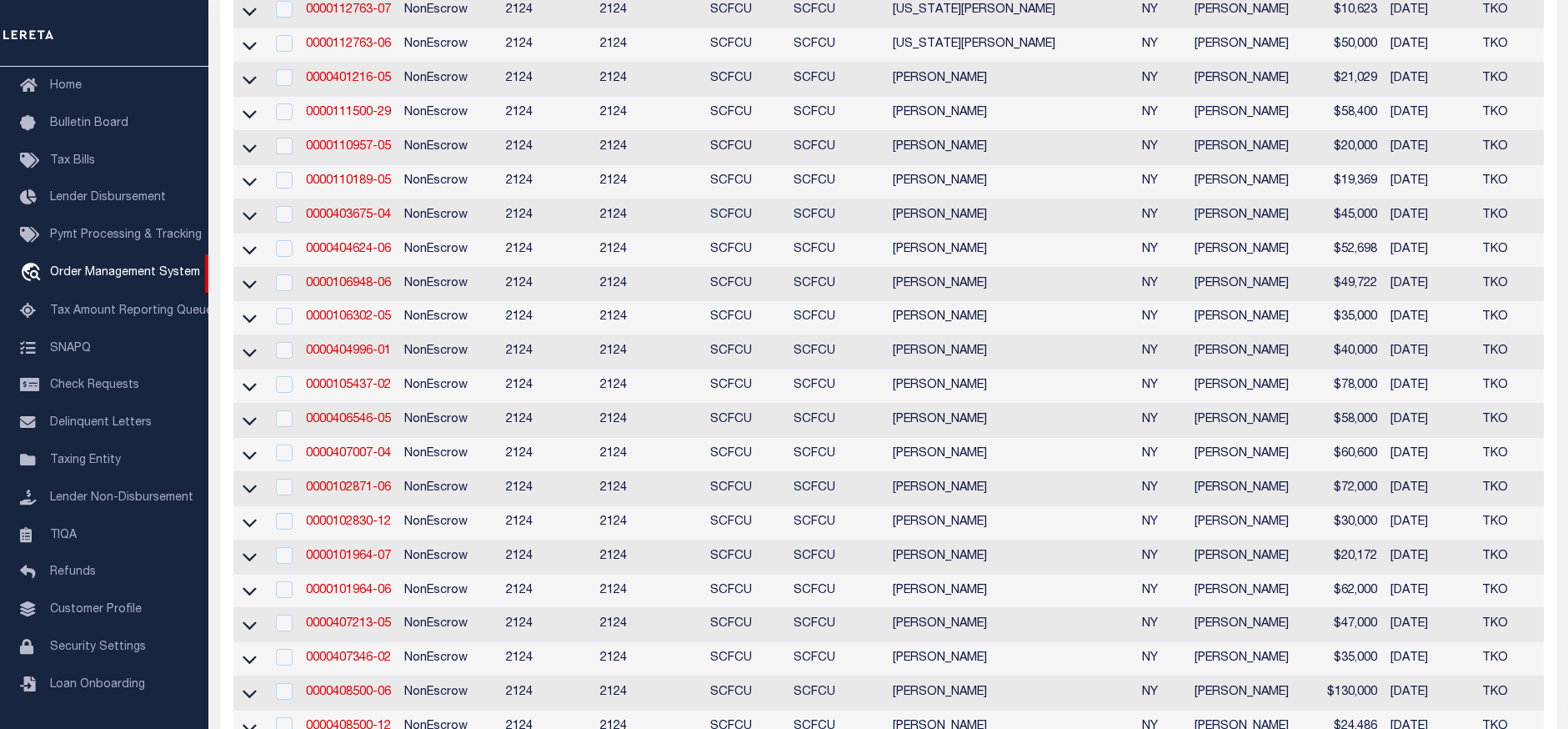
scroll to position [0, 0]
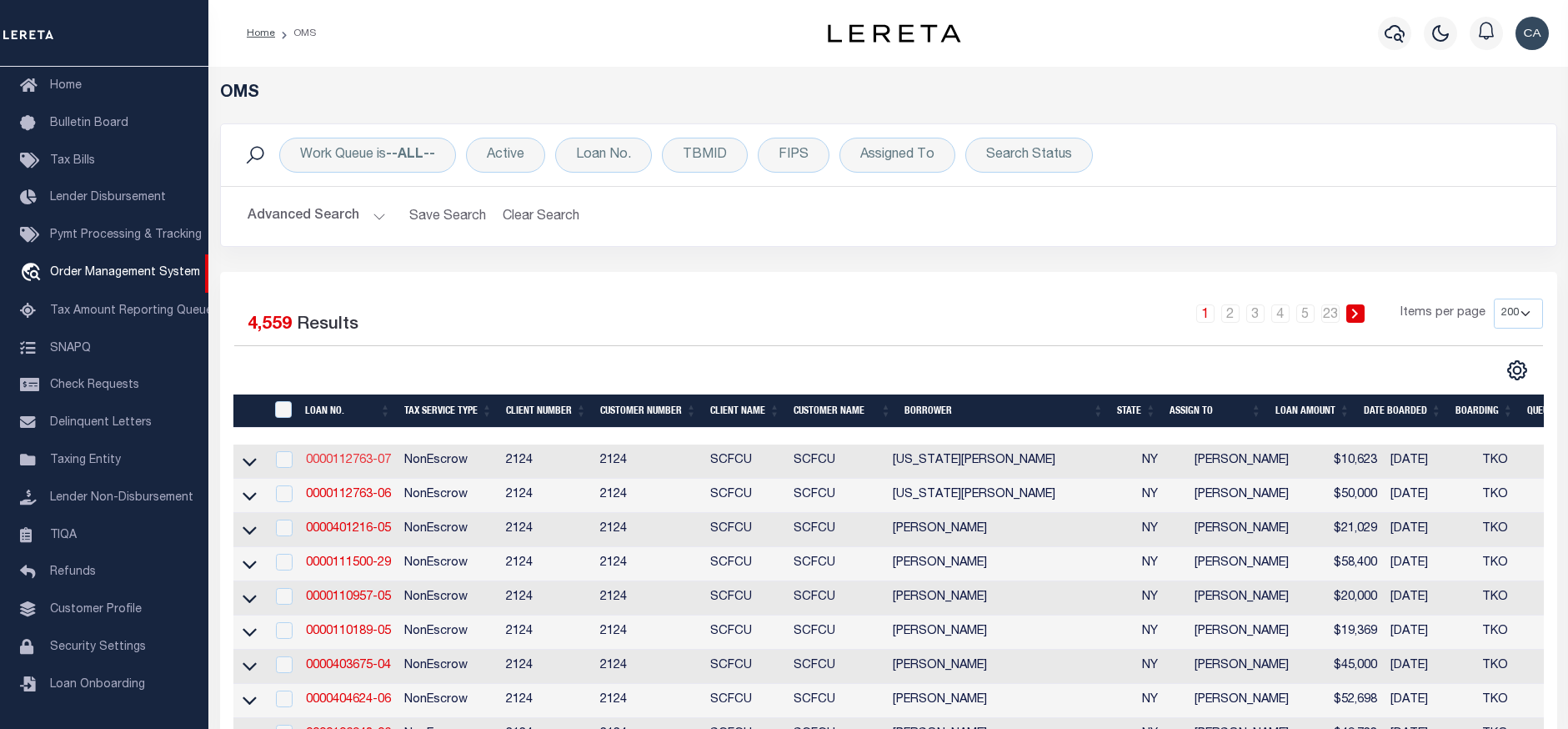
click at [366, 457] on link "0000112763-07" at bounding box center [348, 460] width 85 height 11
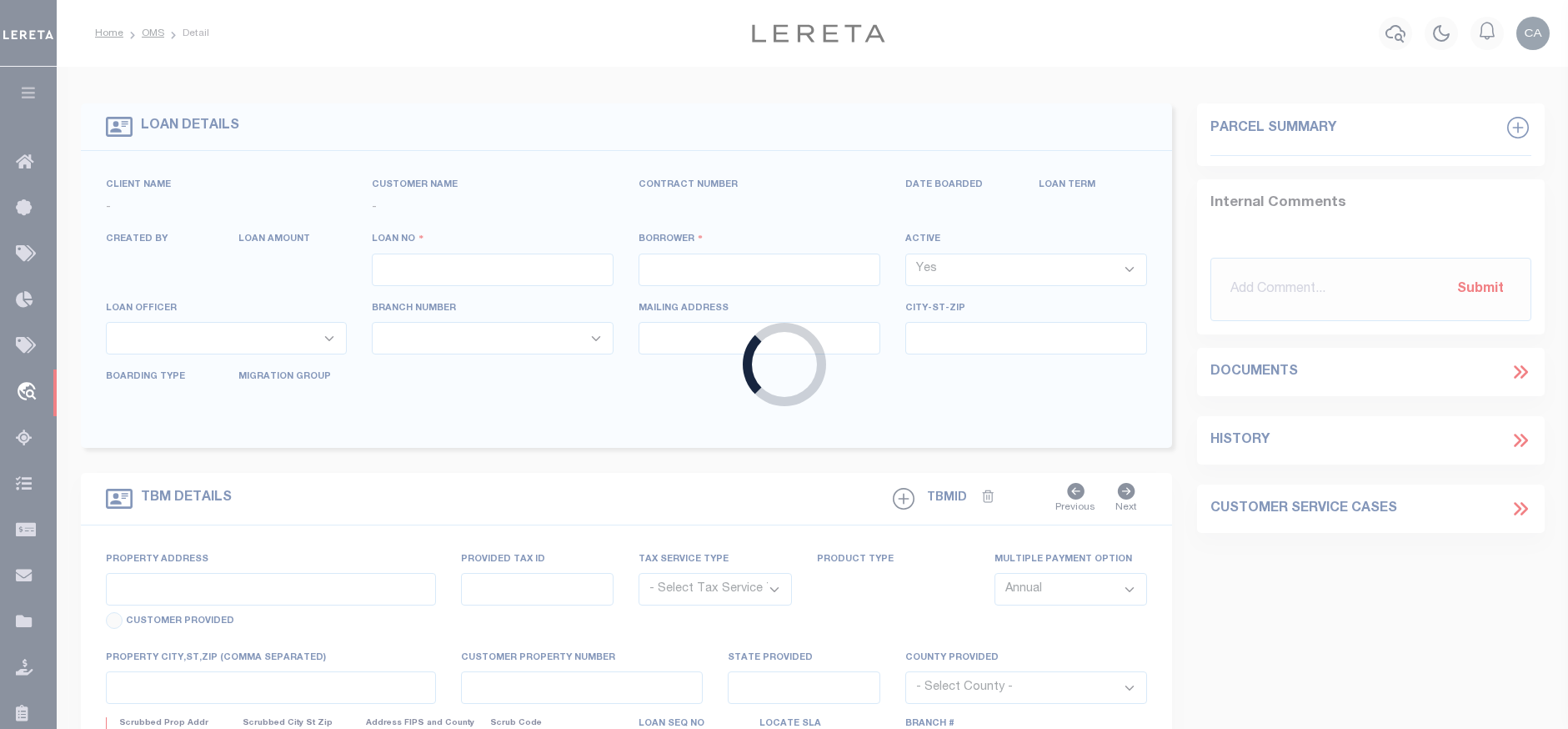
type input "0000112763-07"
type input "VIRGINIA W CLARY"
select select "False"
select select
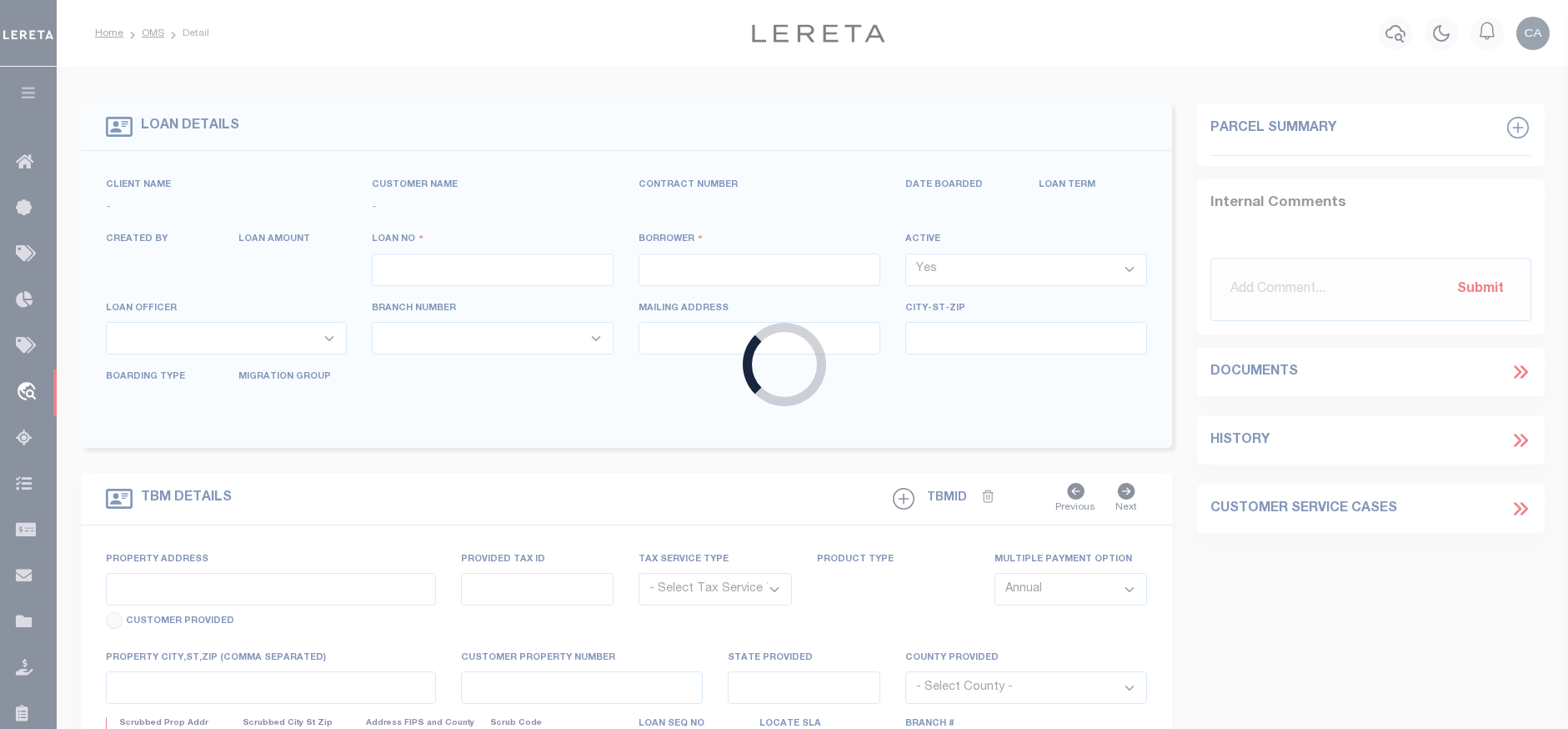
type input "441 LESLIE RD"
type input "MASSENA,NY,13662-4227"
select select "NonEscrow"
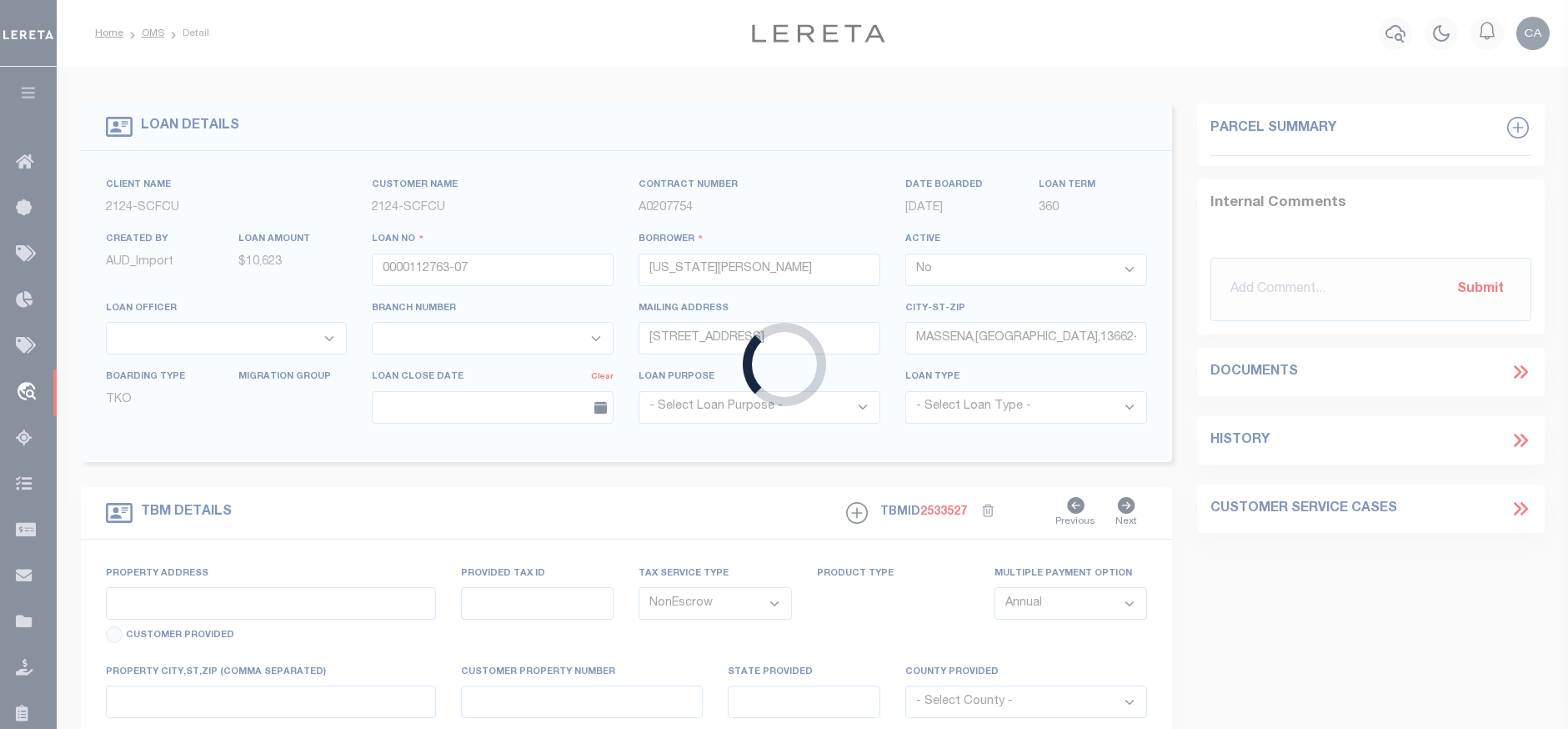
type input "441 Leslie Rd"
type input "10.038-3-5"
type input "Massena NY 13662-4227"
type input "NY"
select select
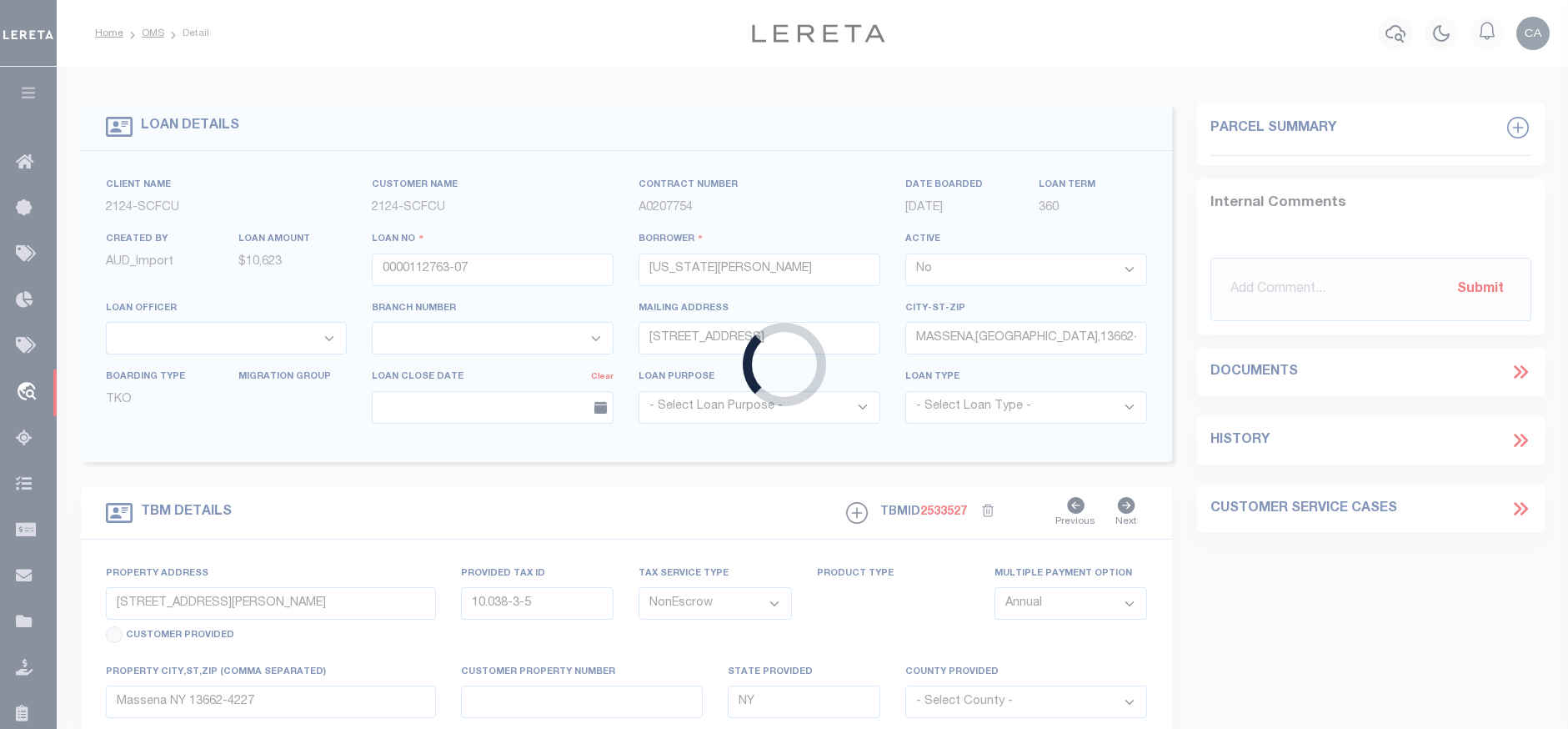
select select "2358"
select select
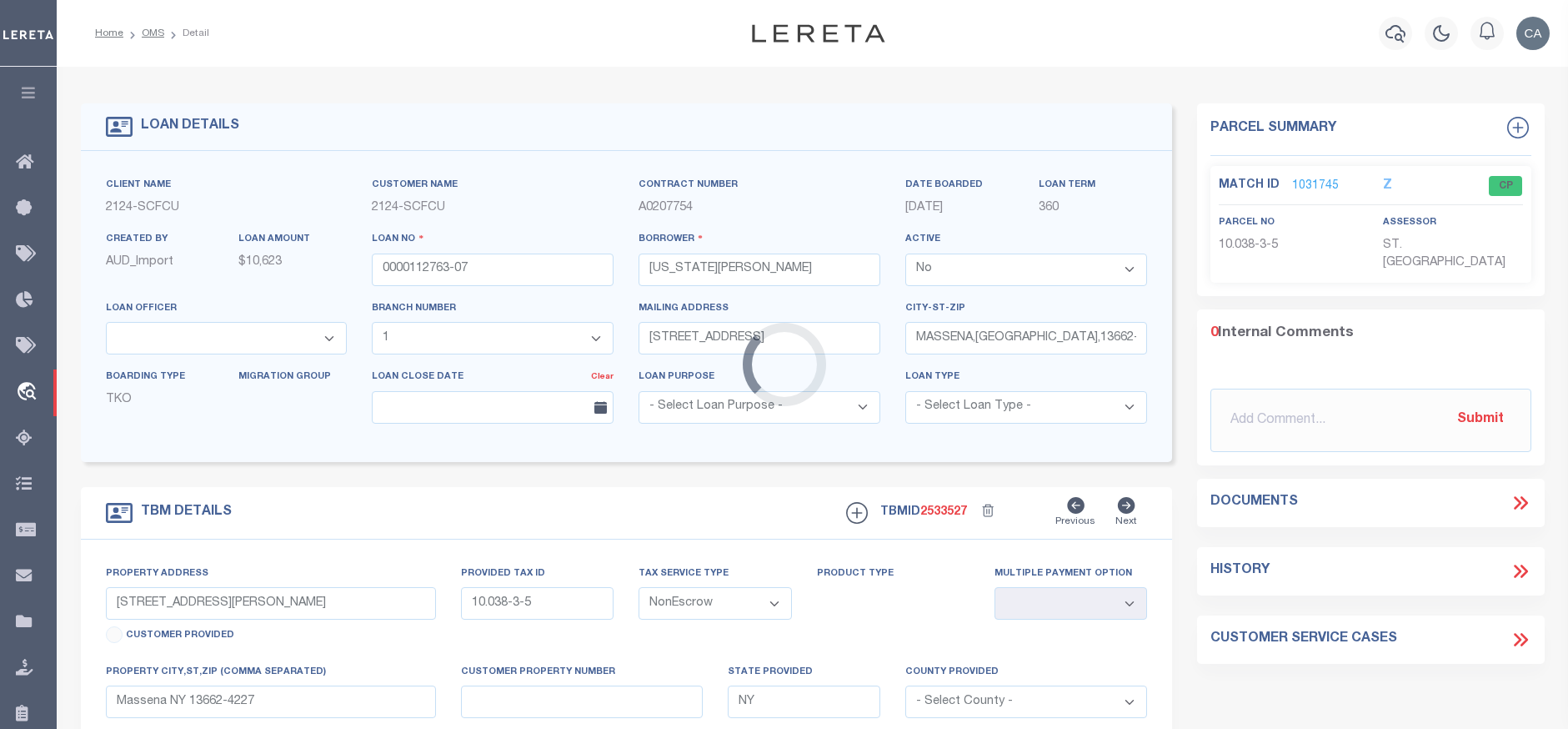
select select "4699"
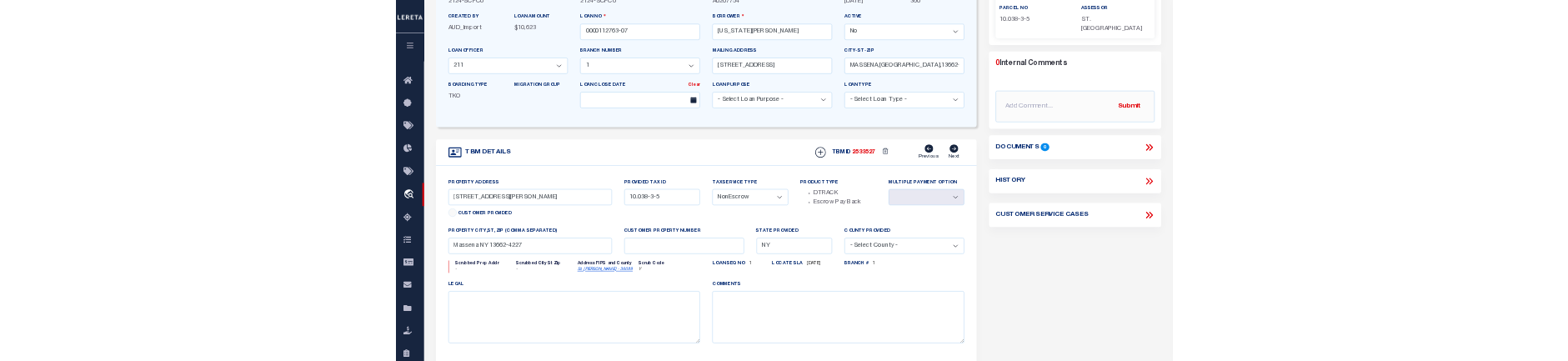
scroll to position [207, 0]
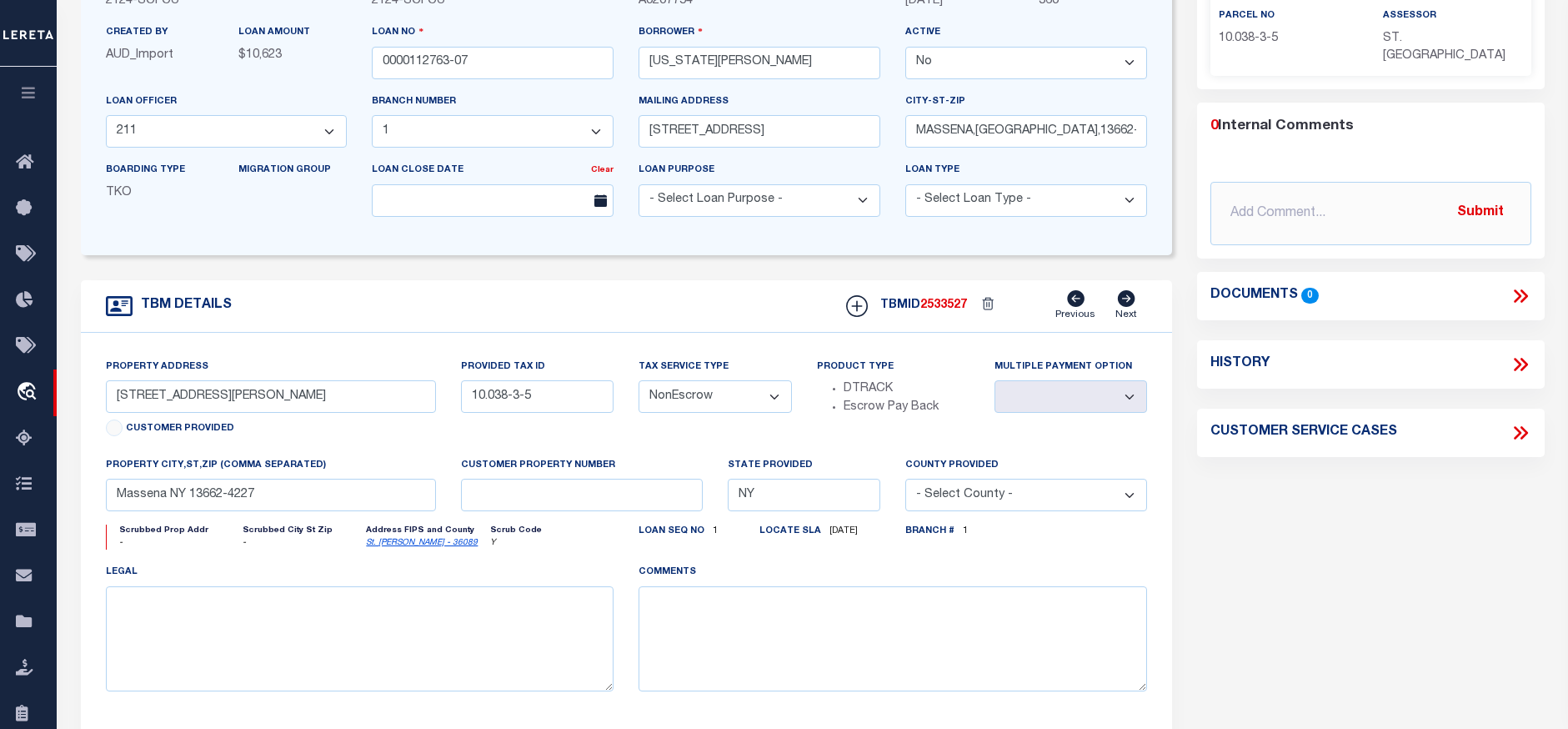
click at [1521, 286] on icon at bounding box center [1520, 296] width 22 height 22
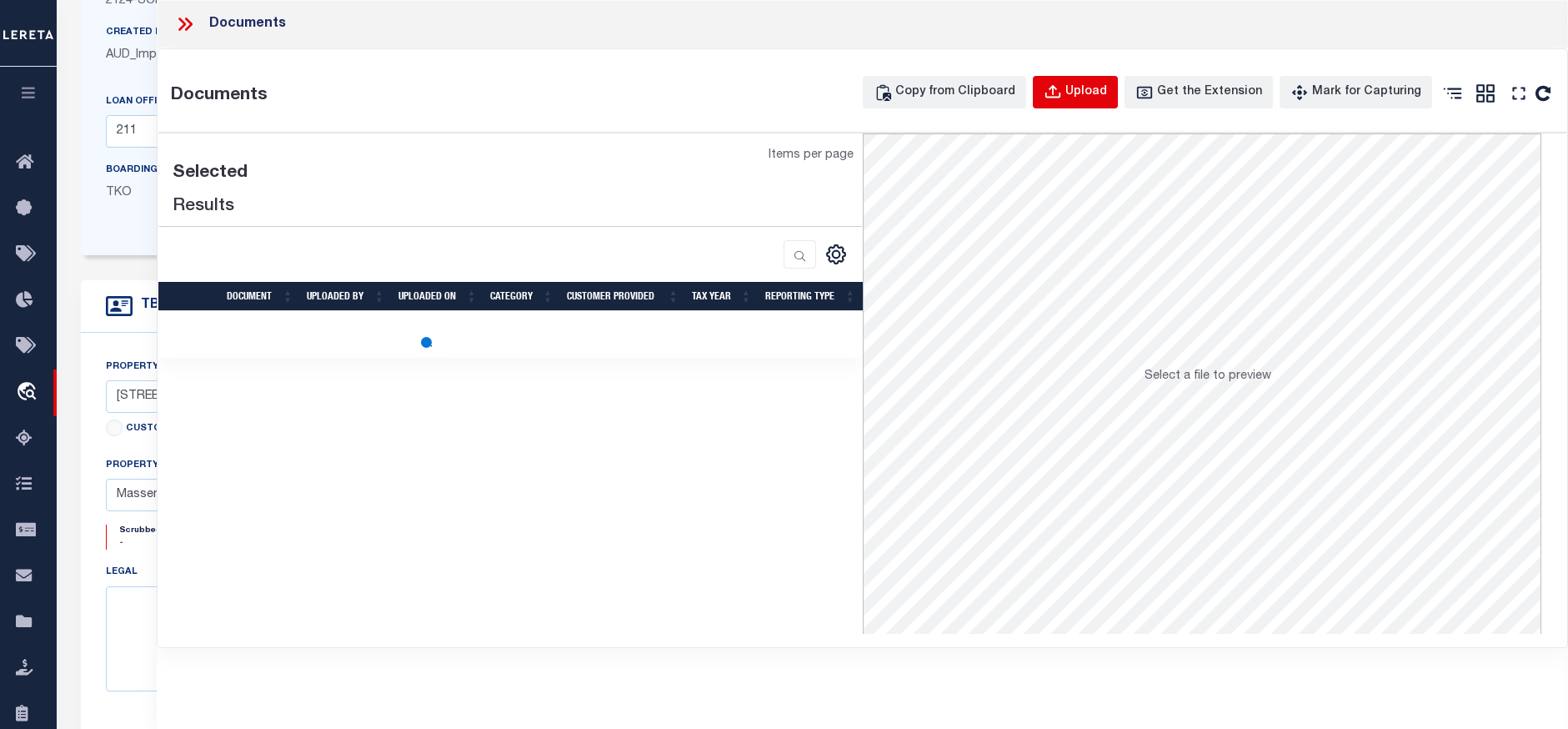
click at [1084, 86] on button "Upload" at bounding box center [1076, 92] width 85 height 33
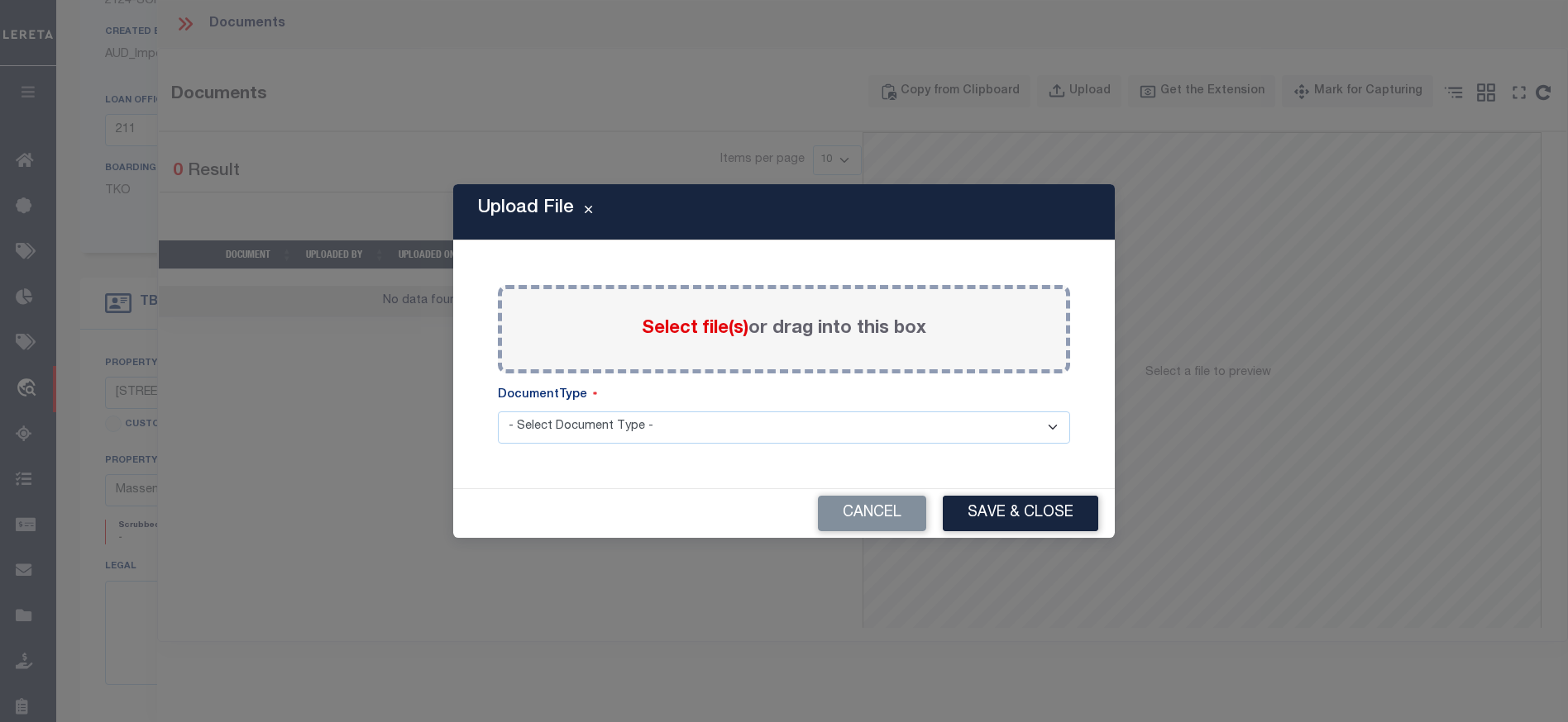
click at [692, 342] on label "Select file(s) or drag into this box" at bounding box center [784, 329] width 285 height 27
click at [0, 0] on input "Select file(s) or drag into this box" at bounding box center [0, 0] width 0 height 0
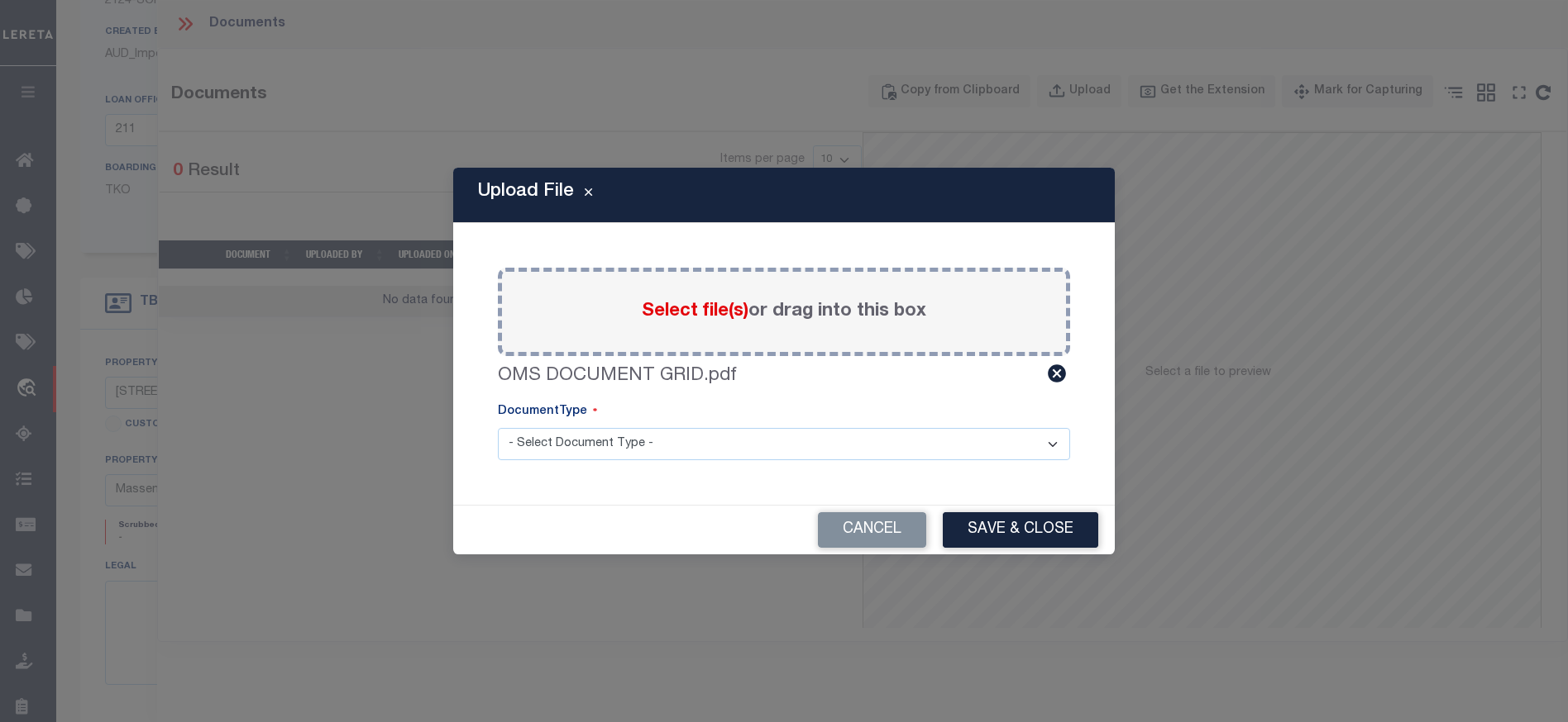
click at [692, 455] on select "- Select Document Type - Tax Service Documents" at bounding box center [784, 444] width 572 height 32
select select "TAX"
click at [498, 428] on select "- Select Document Type - Tax Service Documents" at bounding box center [784, 444] width 572 height 32
click at [955, 525] on button "Save & Close" at bounding box center [1020, 530] width 155 height 36
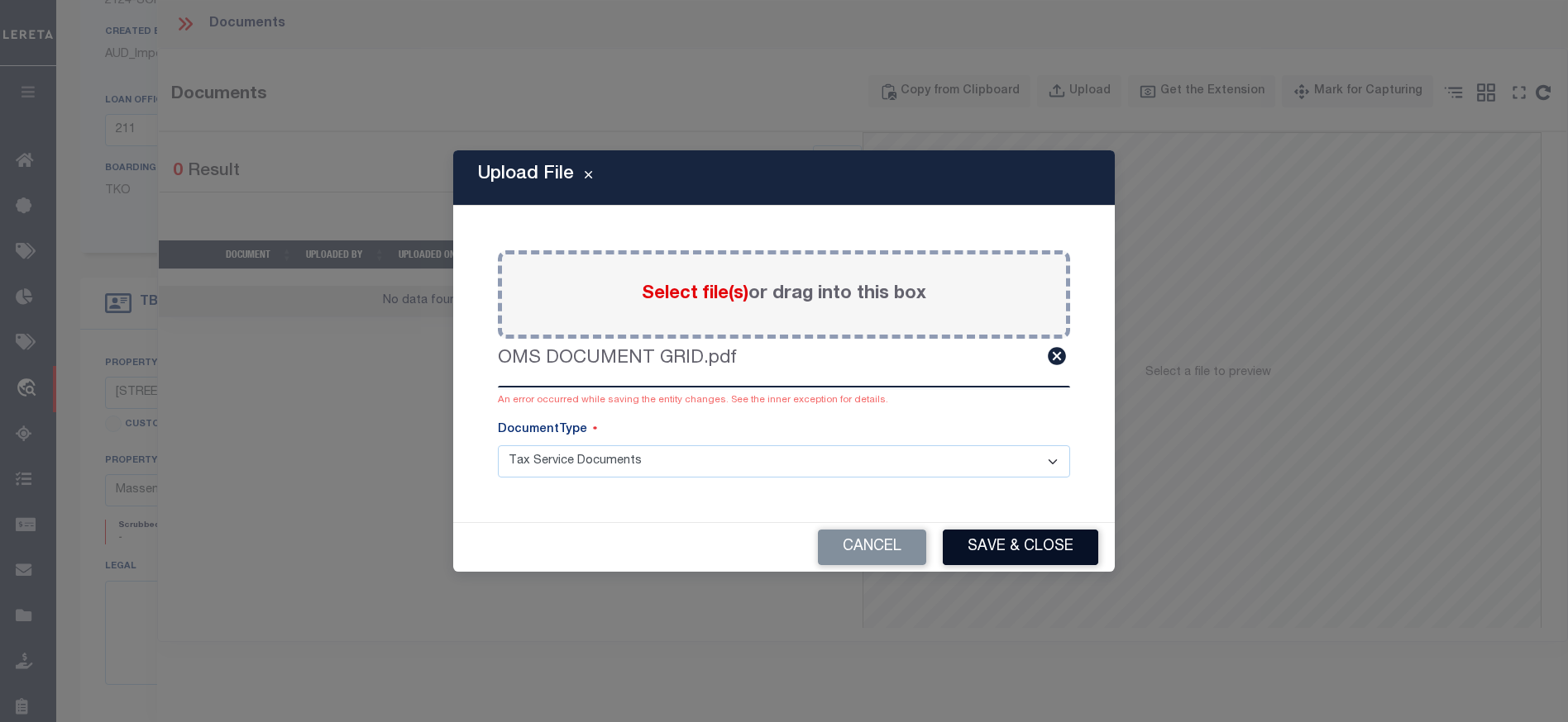
click at [992, 549] on button "Save & Close" at bounding box center [1020, 547] width 155 height 36
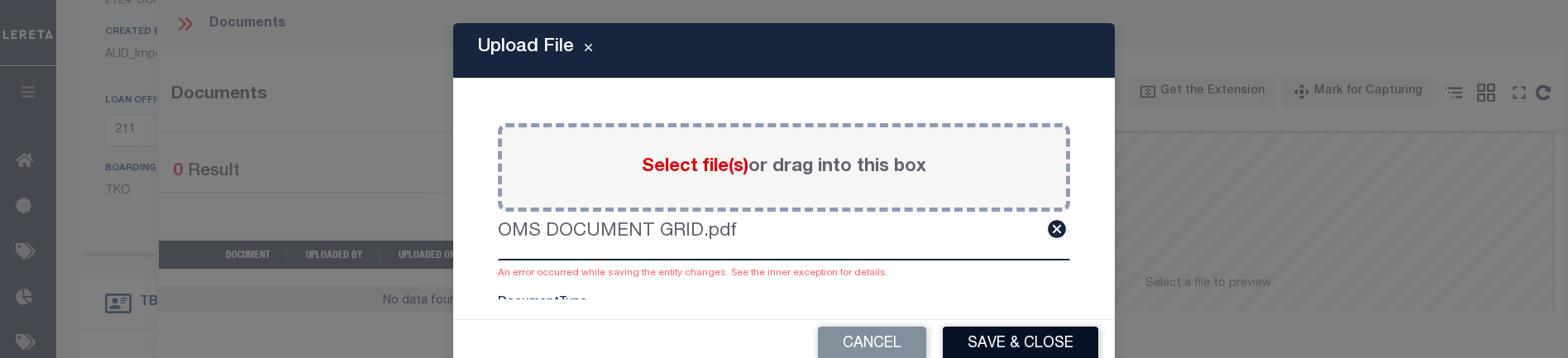
click at [1020, 346] on button "Save & Close" at bounding box center [1020, 344] width 155 height 36
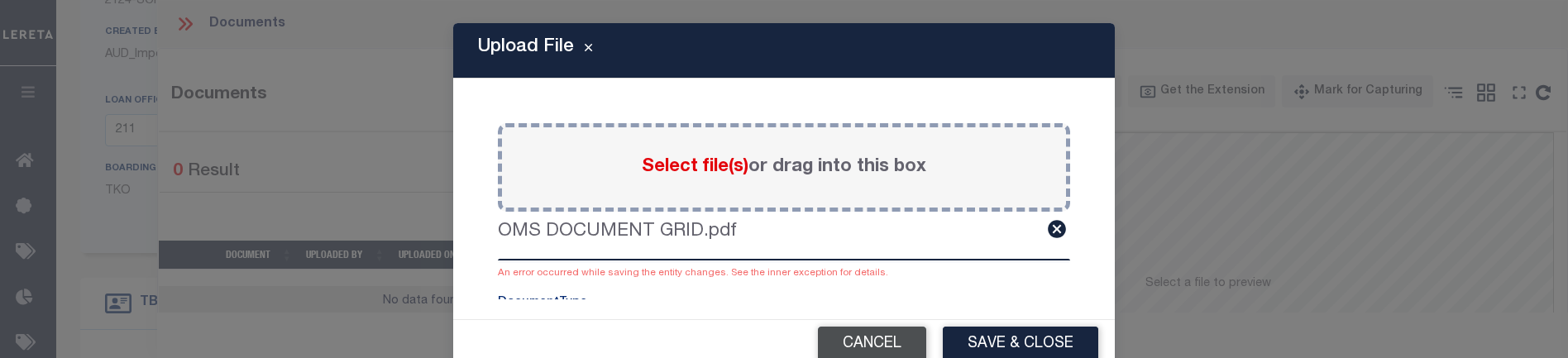
click at [886, 331] on button "Cancel" at bounding box center [872, 344] width 108 height 36
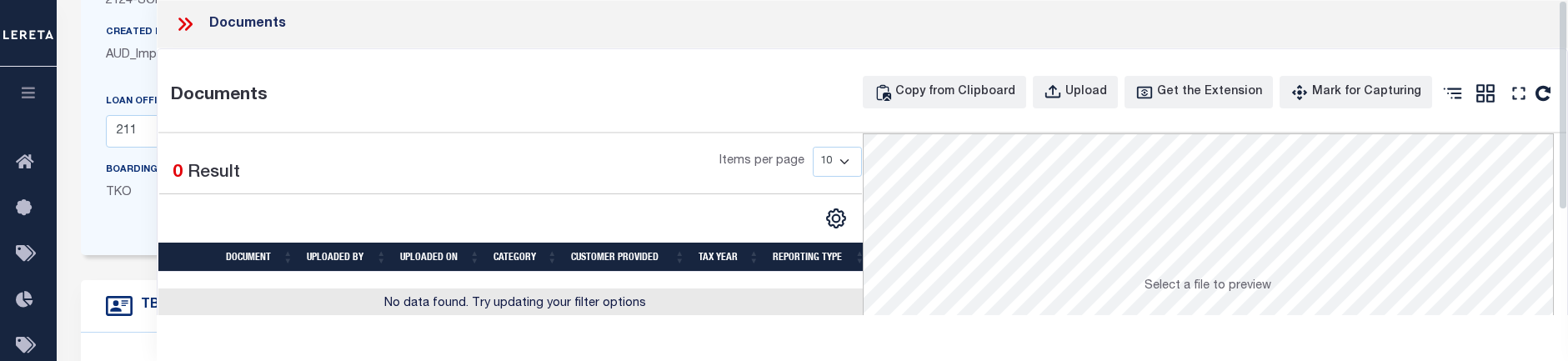
click at [179, 24] on icon at bounding box center [185, 24] width 22 height 22
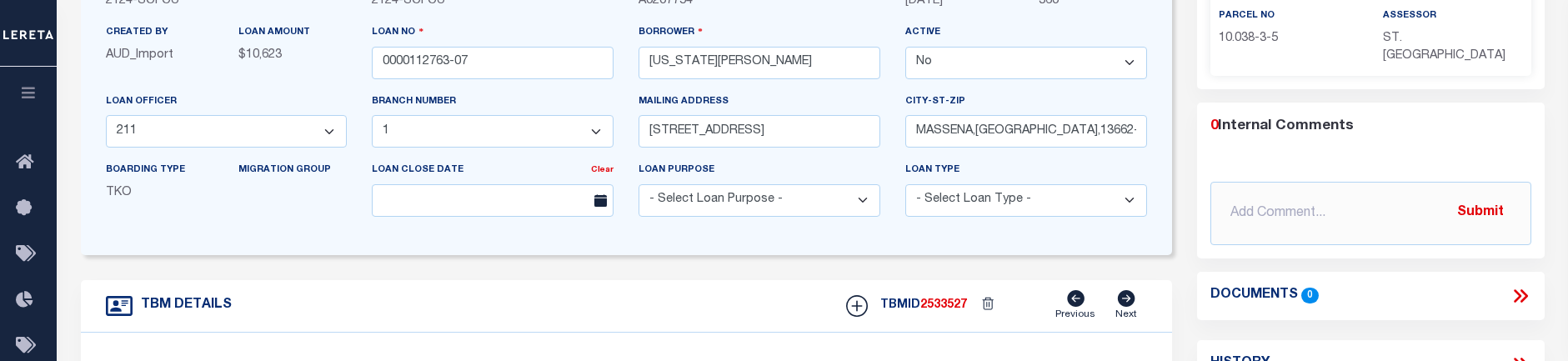
scroll to position [0, 0]
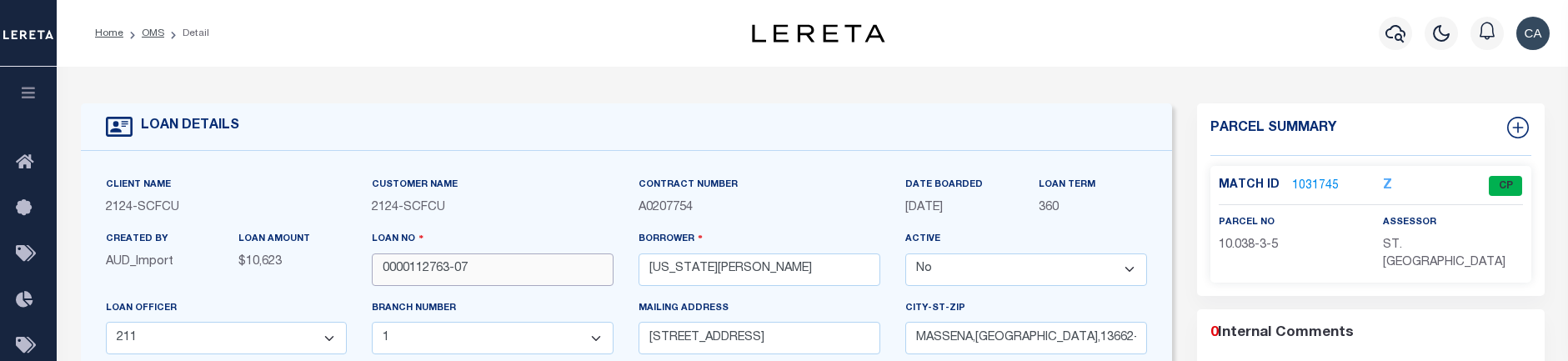
click at [456, 258] on input "0000112763-07" at bounding box center [492, 269] width 241 height 33
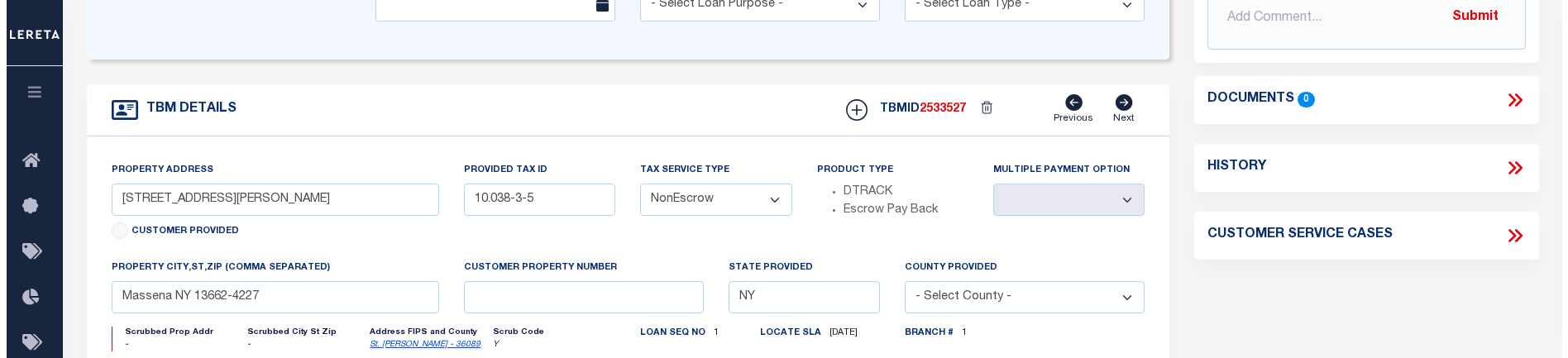
scroll to position [396, 0]
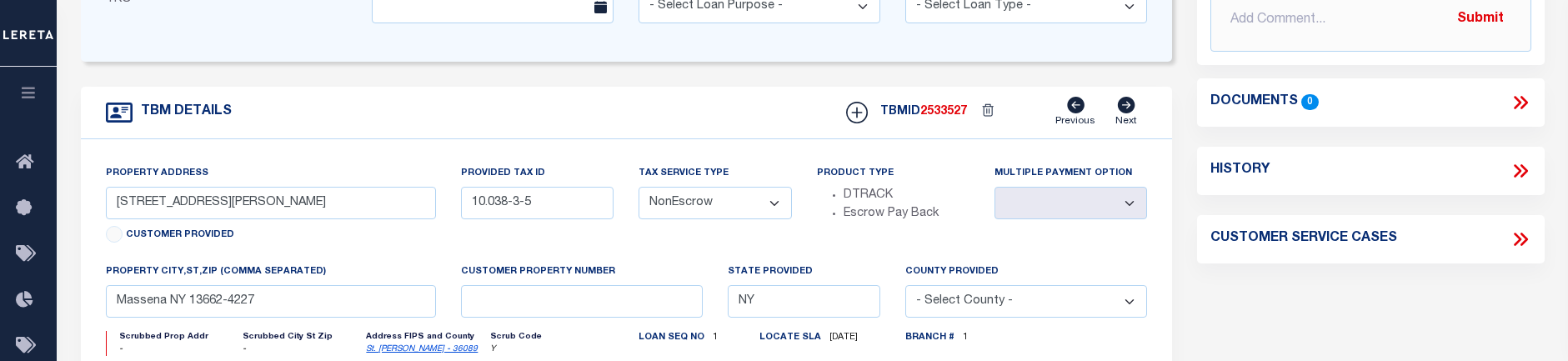
click at [1520, 85] on div "Documents 0" at bounding box center [1371, 102] width 348 height 48
click at [1520, 94] on icon at bounding box center [1520, 102] width 22 height 22
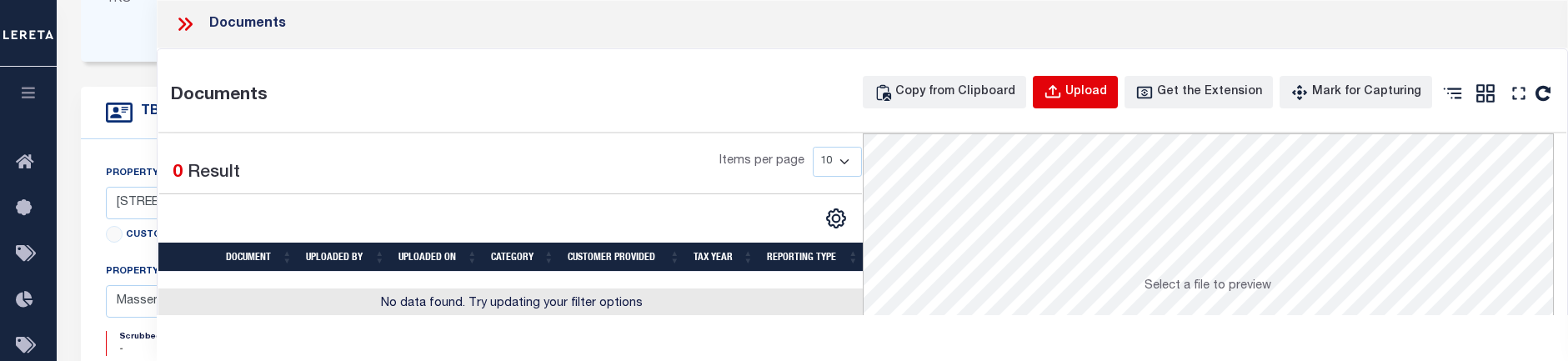
click at [1098, 90] on div "Upload" at bounding box center [1086, 92] width 41 height 18
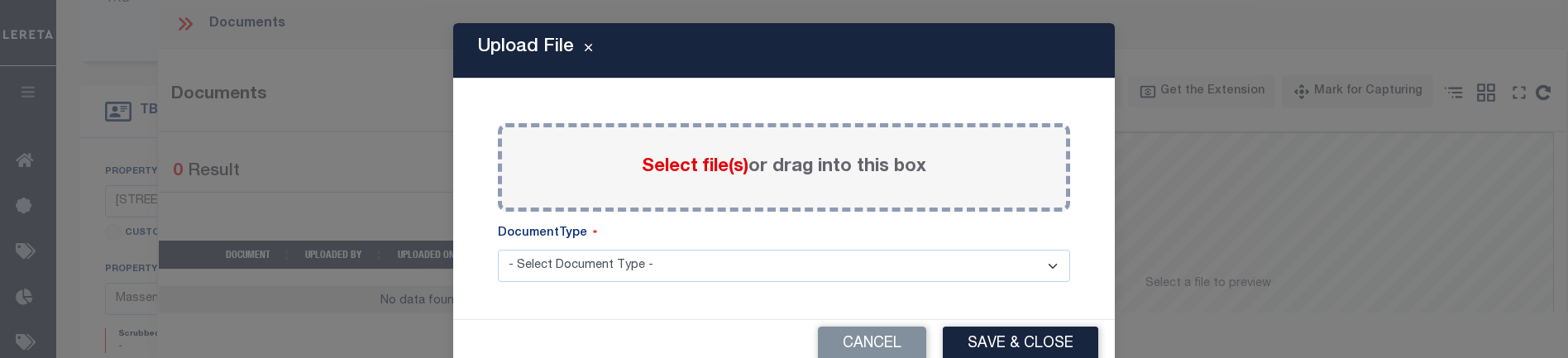
click at [673, 172] on span "Select file(s)" at bounding box center [695, 167] width 107 height 18
click at [0, 0] on input "Select file(s) or drag into this box" at bounding box center [0, 0] width 0 height 0
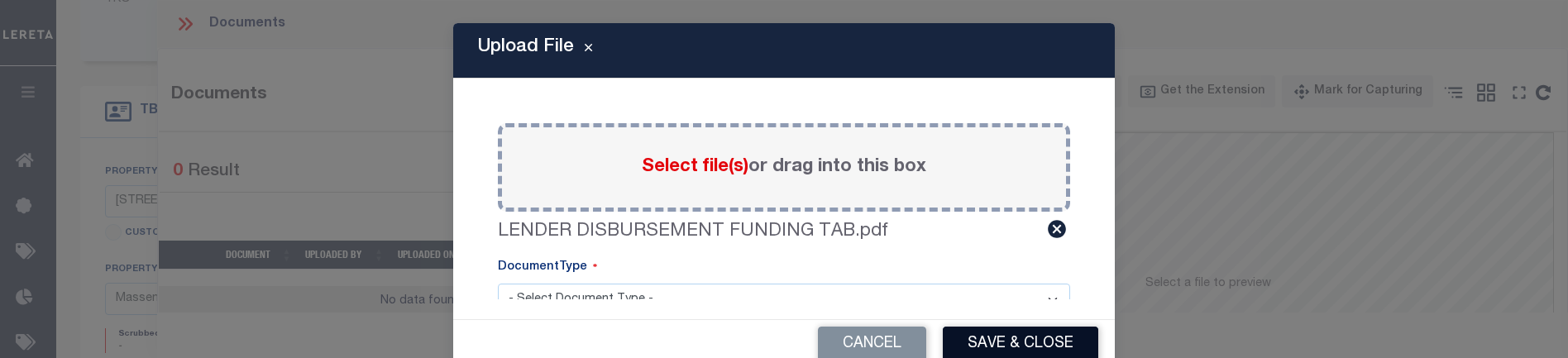
click at [1022, 332] on button "Save & Close" at bounding box center [1020, 344] width 155 height 36
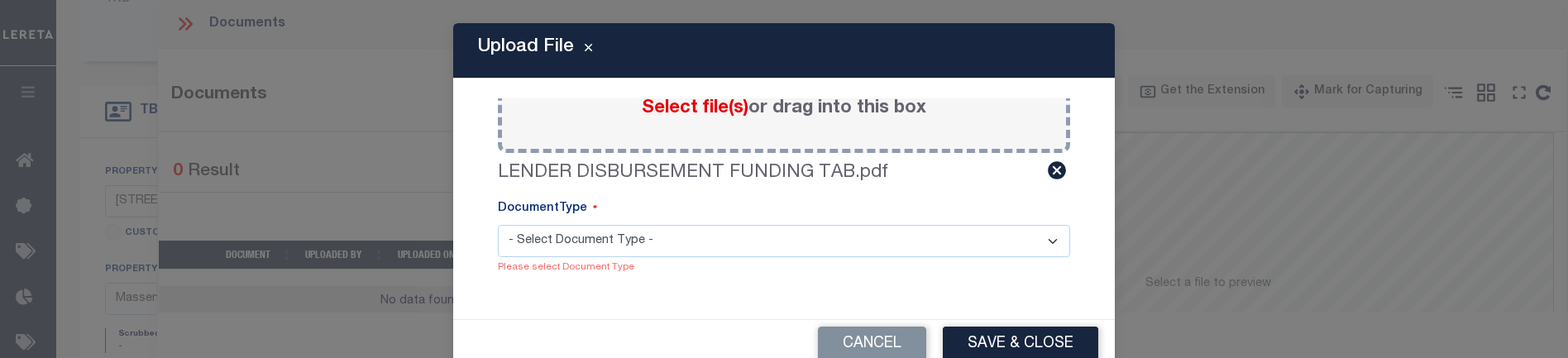
click at [750, 240] on select "- Select Document Type - Tax Service Documents" at bounding box center [784, 240] width 572 height 32
select select "TAX"
click at [498, 242] on select "- Select Document Type - Tax Service Documents" at bounding box center [784, 240] width 572 height 32
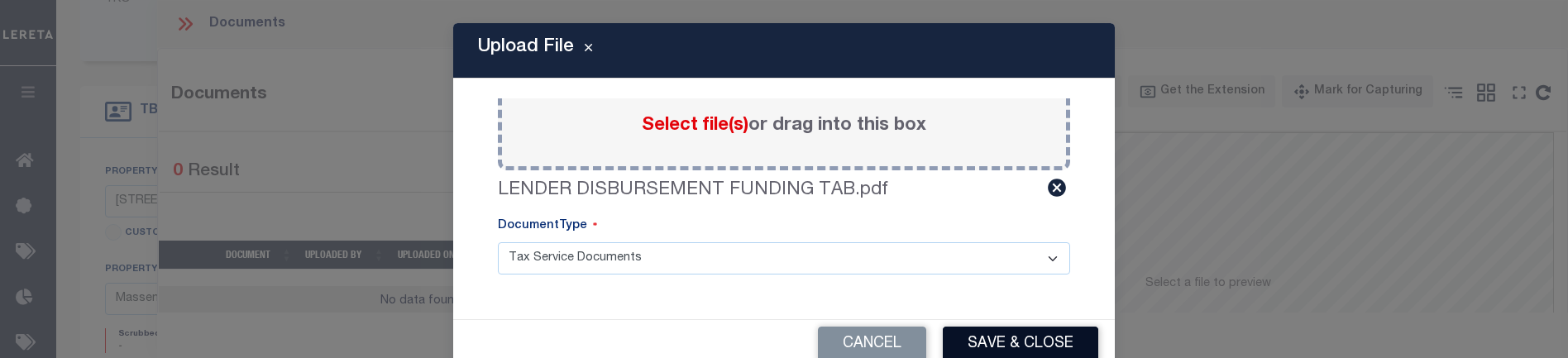
click at [999, 330] on button "Save & Close" at bounding box center [1020, 344] width 155 height 36
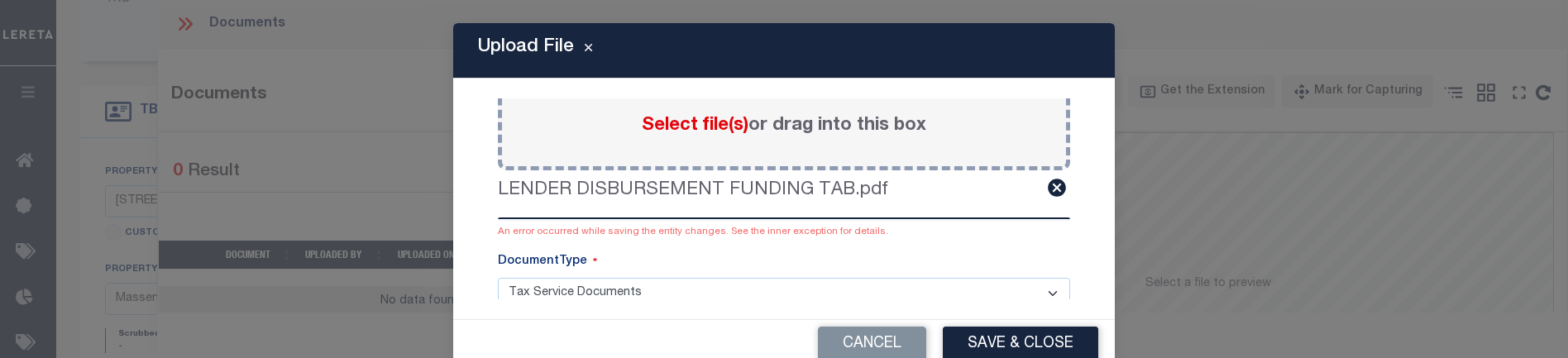
click at [632, 238] on div "An error occurred while saving the entity changes. See the inner exception for …" at bounding box center [784, 231] width 572 height 15
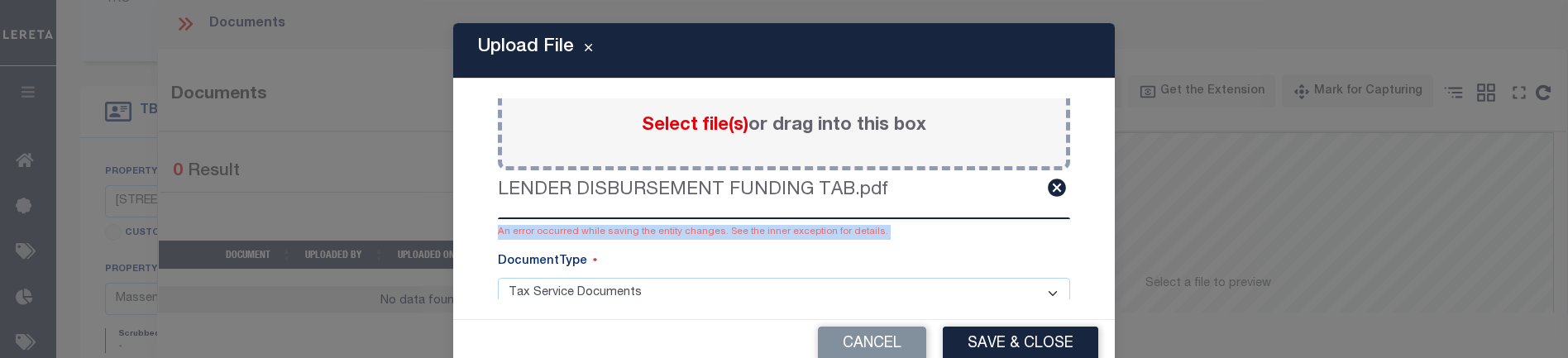
click at [632, 238] on div "An error occurred while saving the entity changes. See the inner exception for …" at bounding box center [784, 231] width 572 height 15
click at [940, 226] on div "An error occurred while saving the entity changes. See the inner exception for …" at bounding box center [784, 231] width 572 height 15
